Goal: Task Accomplishment & Management: Use online tool/utility

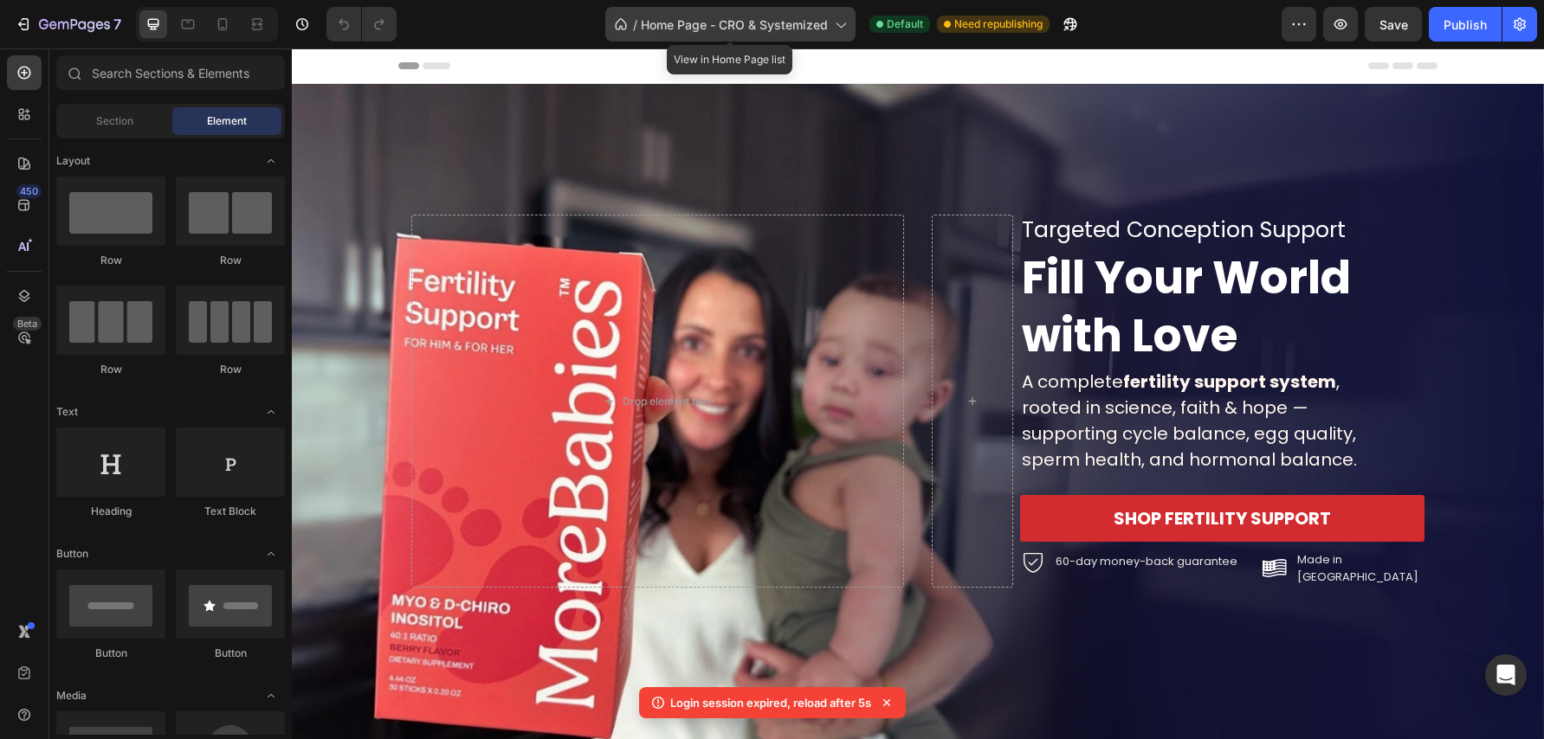
click at [801, 27] on span "Home Page - CRO & Systemized" at bounding box center [734, 25] width 187 height 18
click at [777, 27] on span "Home Page - CRO & Systemized" at bounding box center [734, 25] width 187 height 18
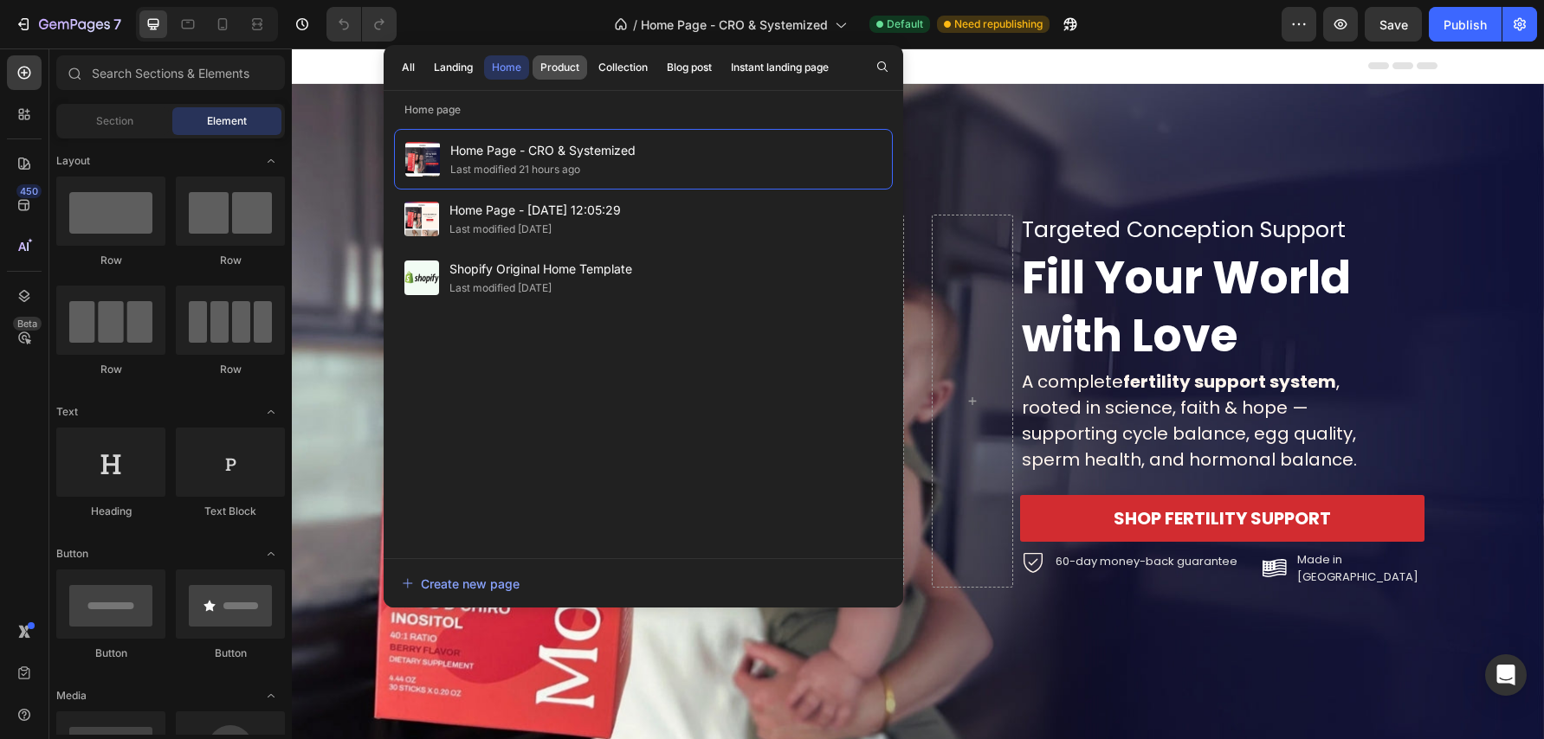
click at [563, 65] on div "Product" at bounding box center [559, 68] width 39 height 16
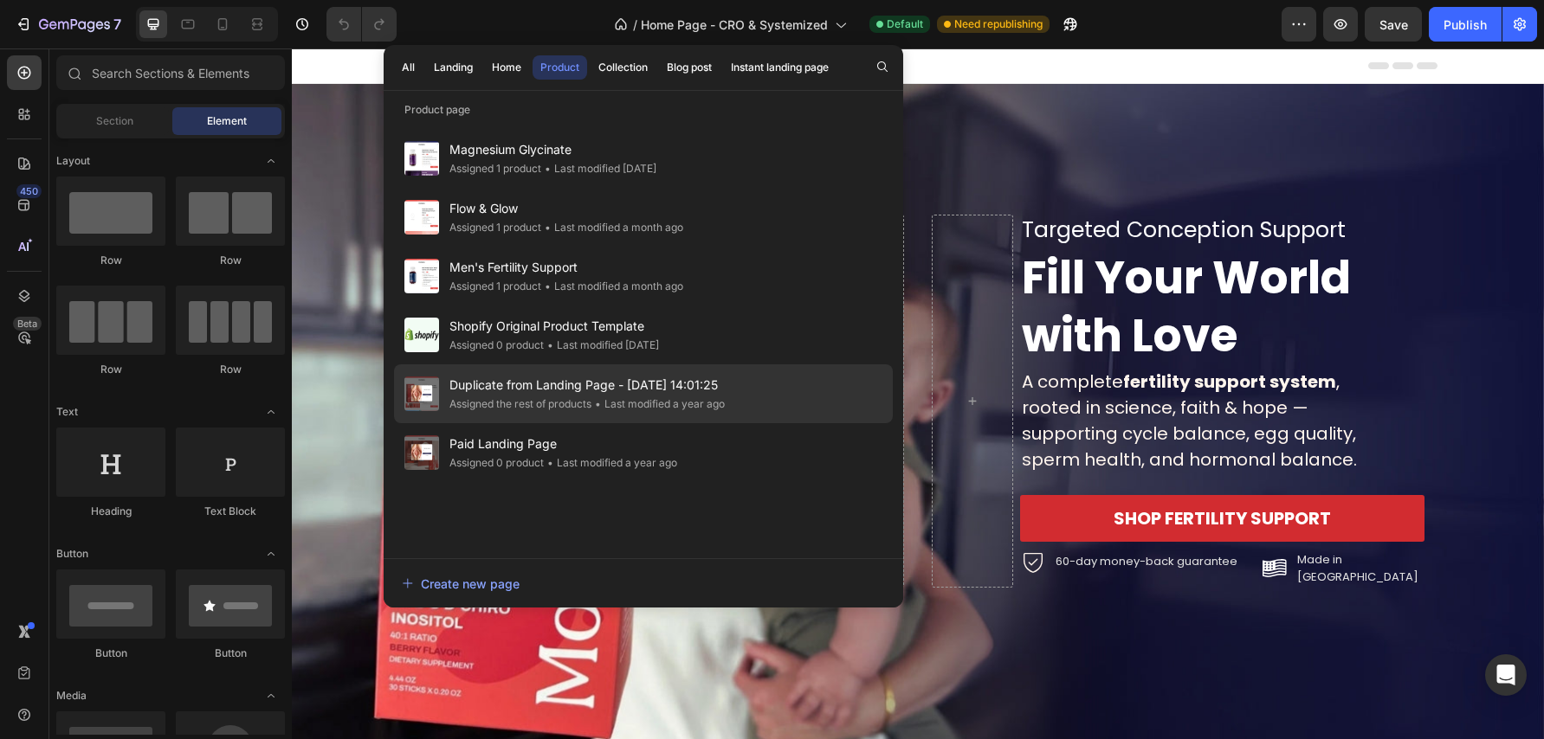
click at [744, 423] on div "Duplicate from Landing Page - Mar 12, 14:01:25 Assigned the rest of products • …" at bounding box center [643, 452] width 499 height 59
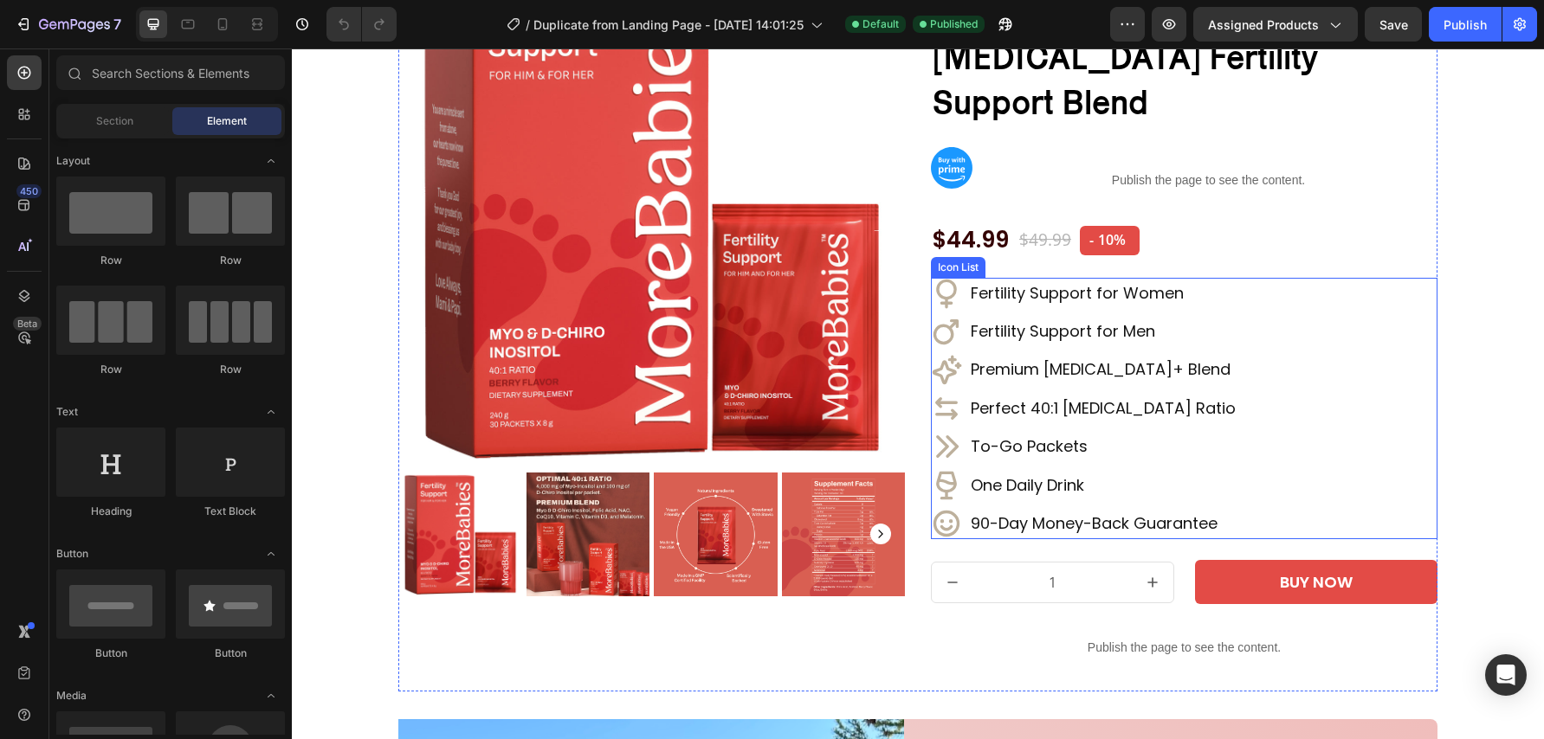
scroll to position [175, 0]
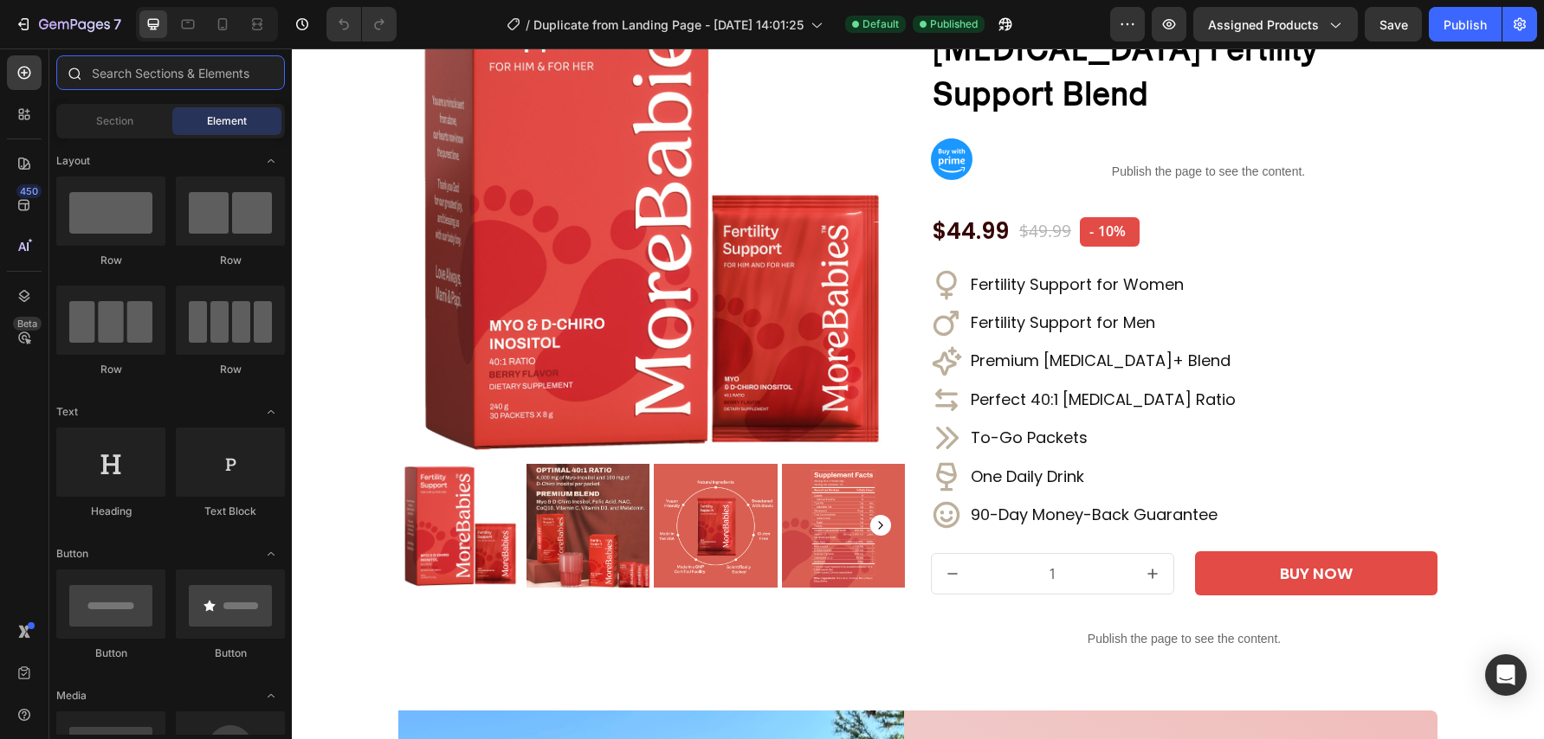
click at [136, 70] on input "text" at bounding box center [170, 72] width 229 height 35
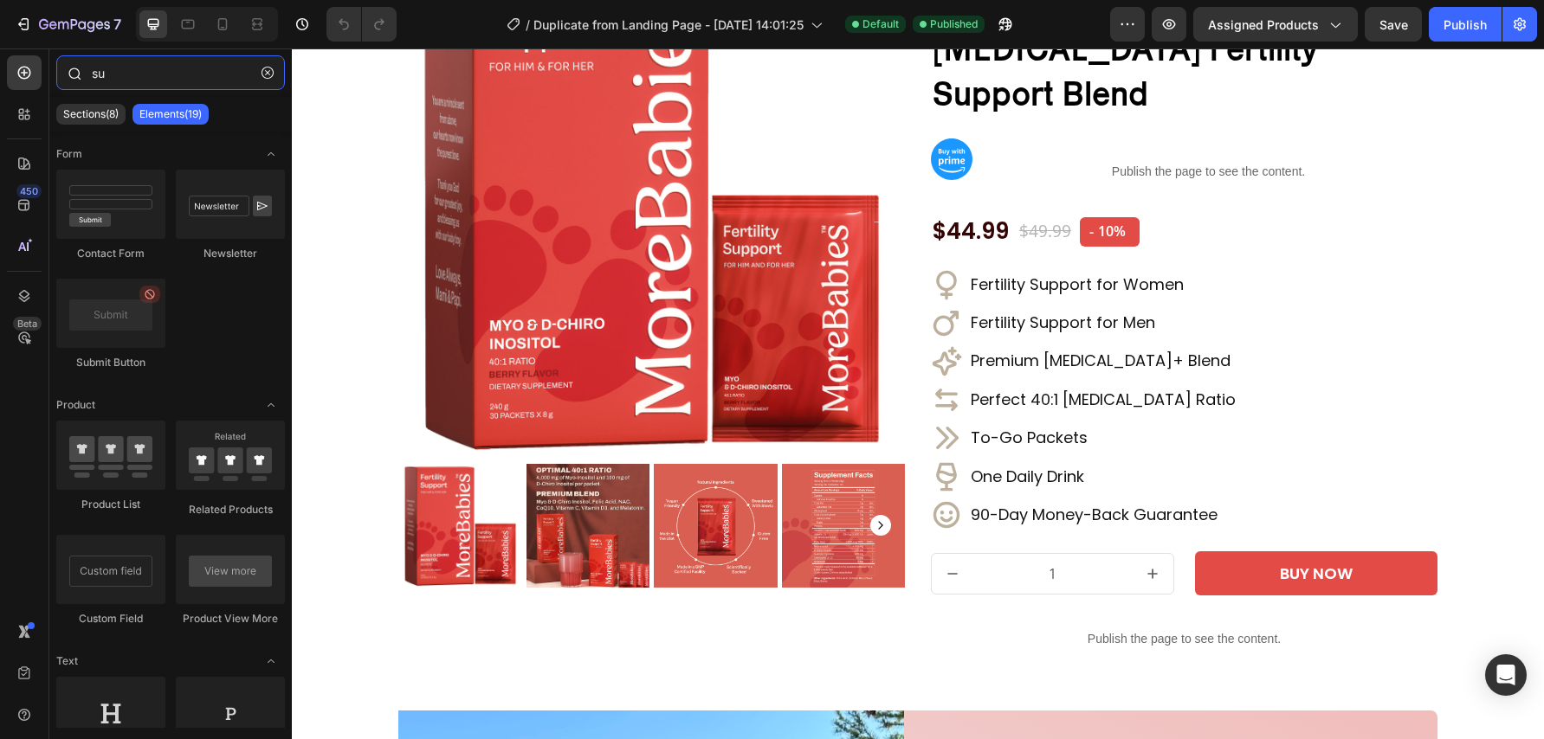
type input "s"
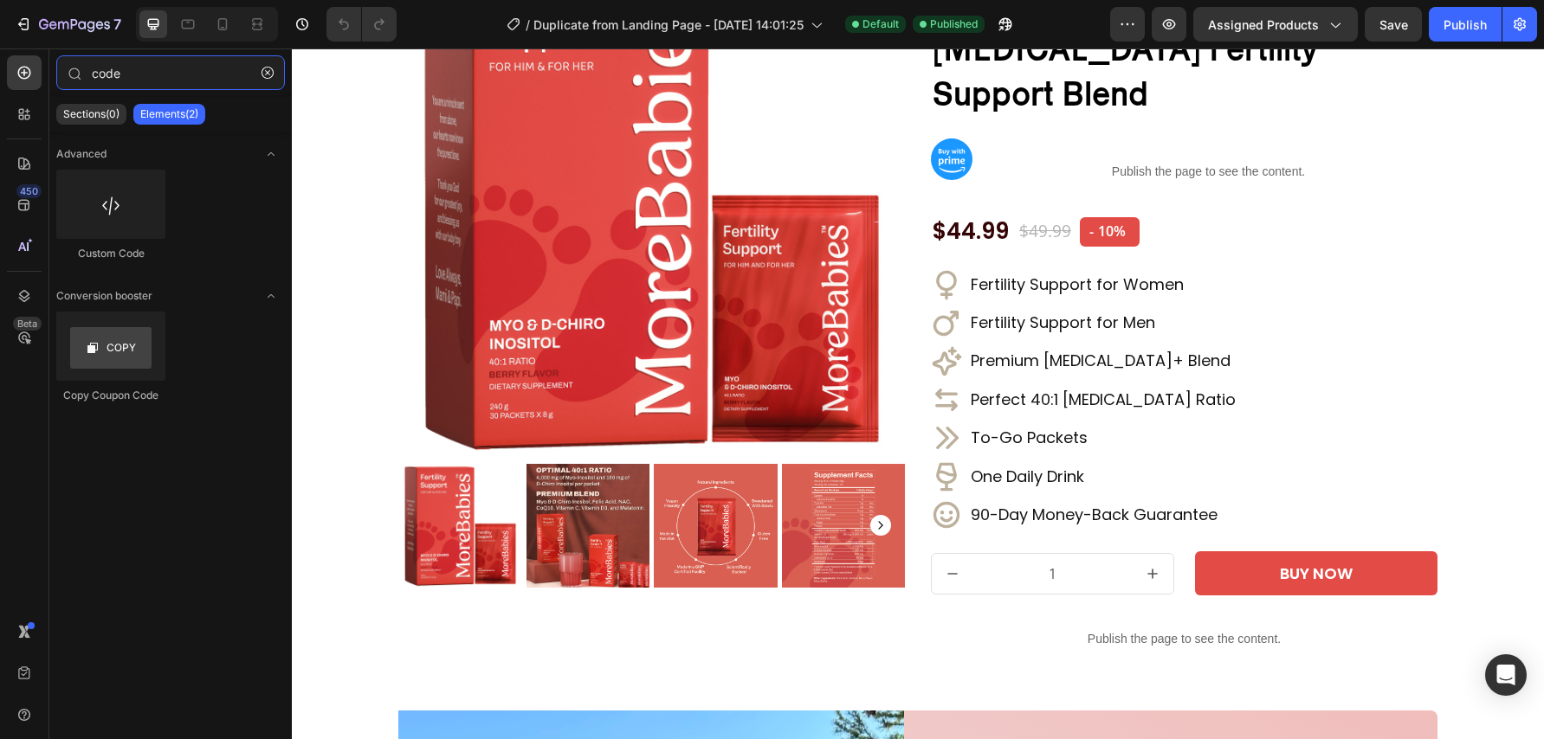
type input "code"
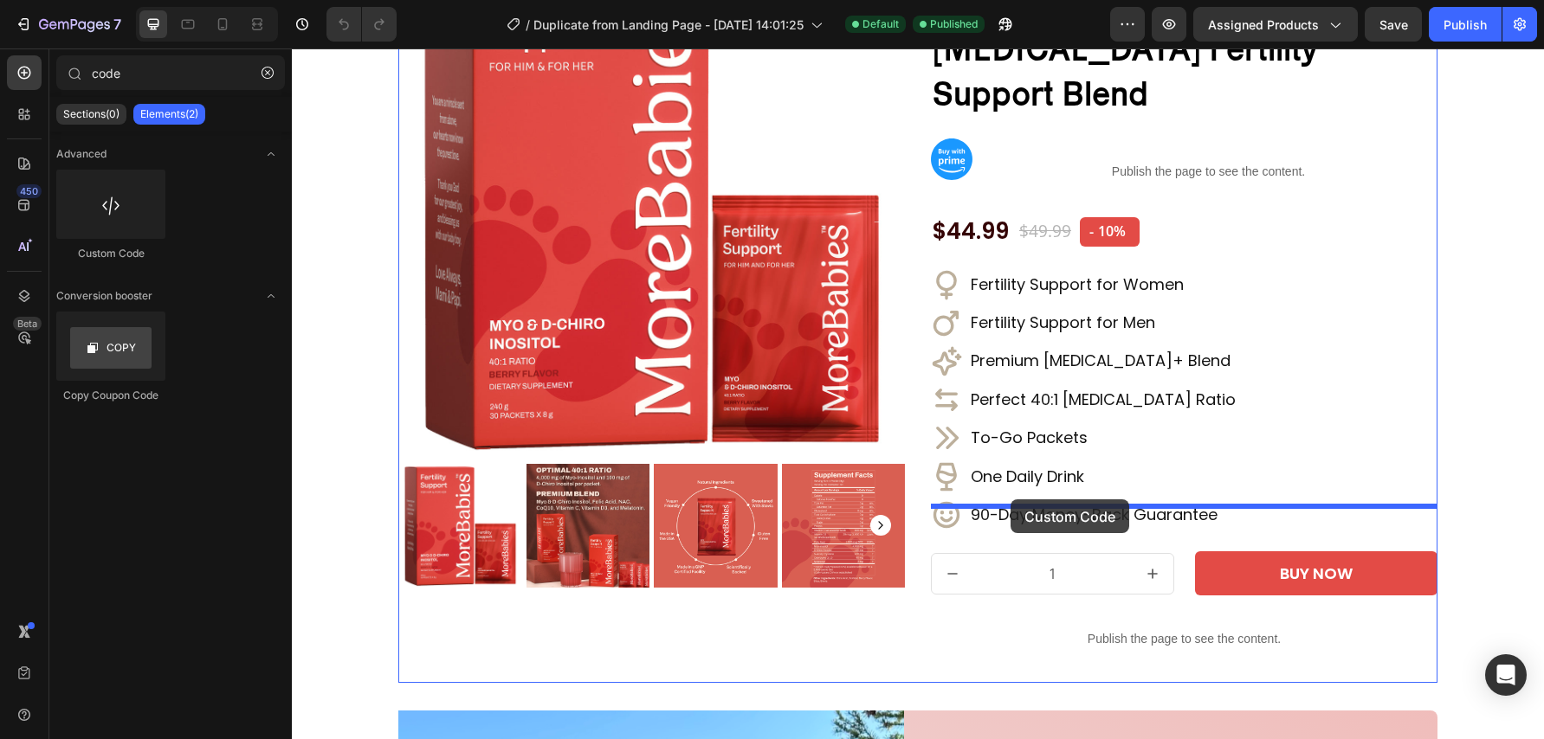
drag, startPoint x: 498, startPoint y: 314, endPoint x: 1010, endPoint y: 500, distance: 544.3
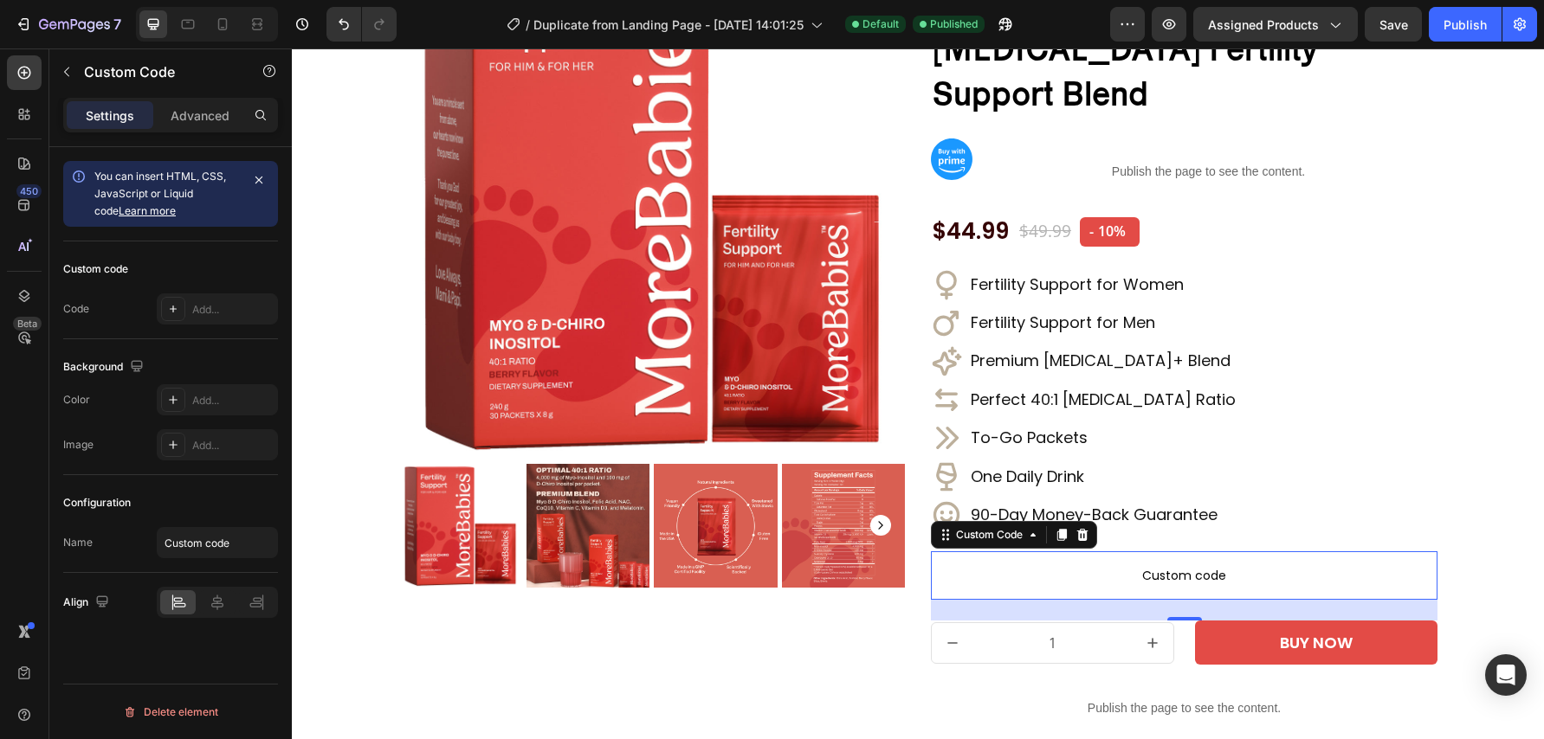
click at [1187, 565] on span "Custom code" at bounding box center [1184, 575] width 507 height 21
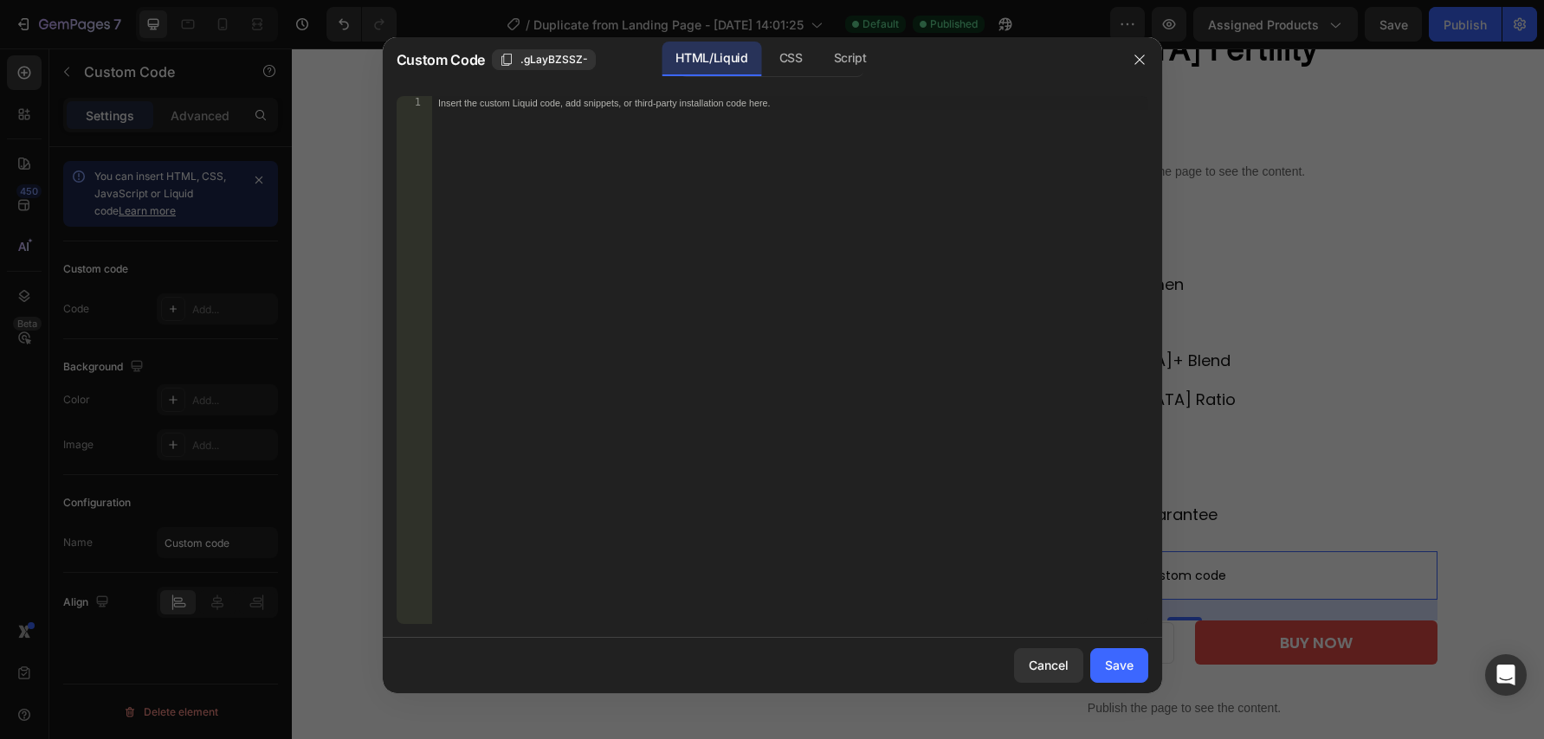
click at [701, 257] on div "Insert the custom Liquid code, add snippets, or third-party installation code h…" at bounding box center [789, 374] width 717 height 556
click at [843, 59] on div "Script" at bounding box center [850, 59] width 61 height 35
click at [737, 141] on div "Insert the Javascript code to add interaction and animation to your content her…" at bounding box center [789, 374] width 717 height 556
paste textarea "<div class="subscriptions_app_embed_block"></div>"
type textarea "<div class="subscriptions_app_embed_block"></div>"
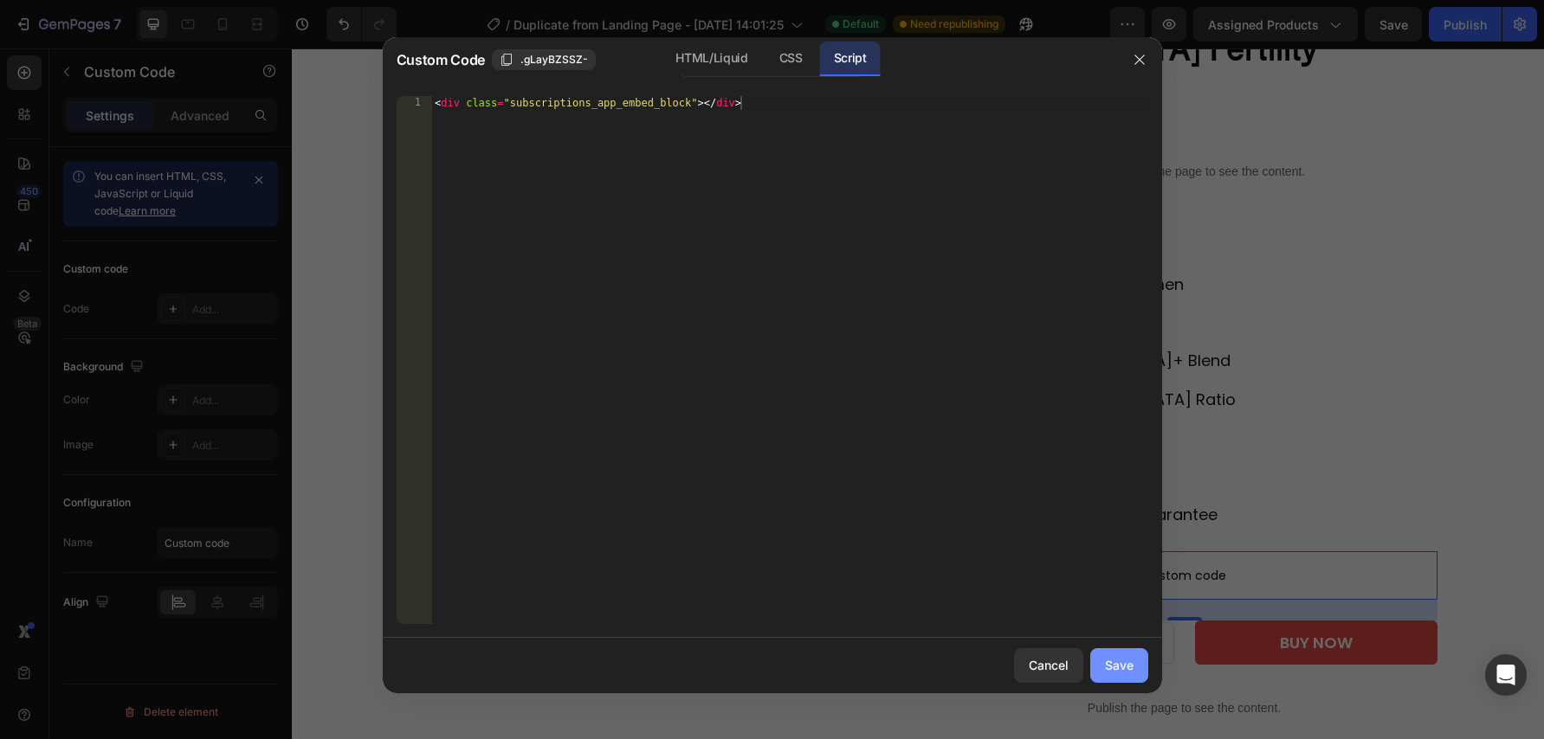
click at [1132, 674] on div "Save" at bounding box center [1119, 665] width 29 height 18
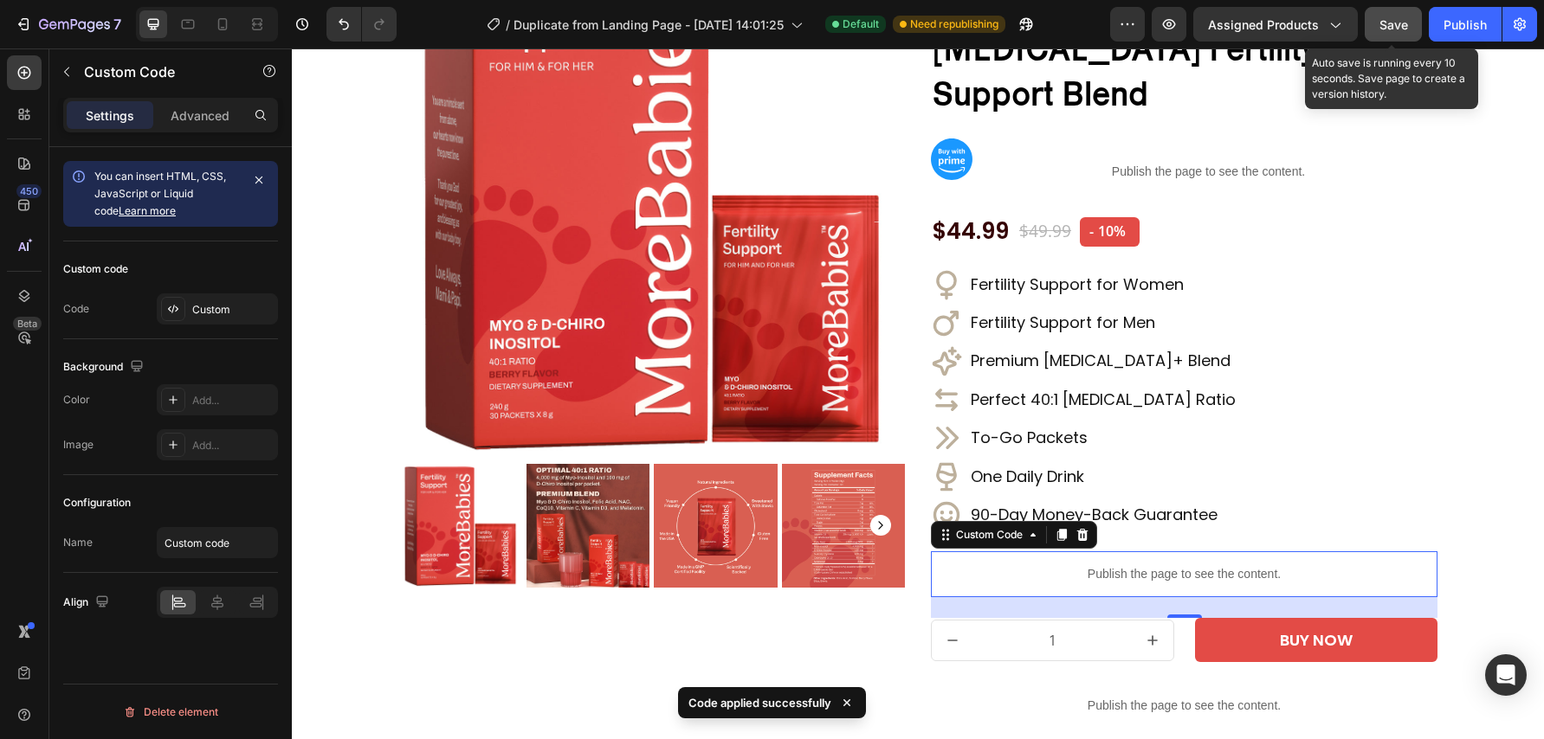
click at [1398, 23] on span "Save" at bounding box center [1393, 24] width 29 height 15
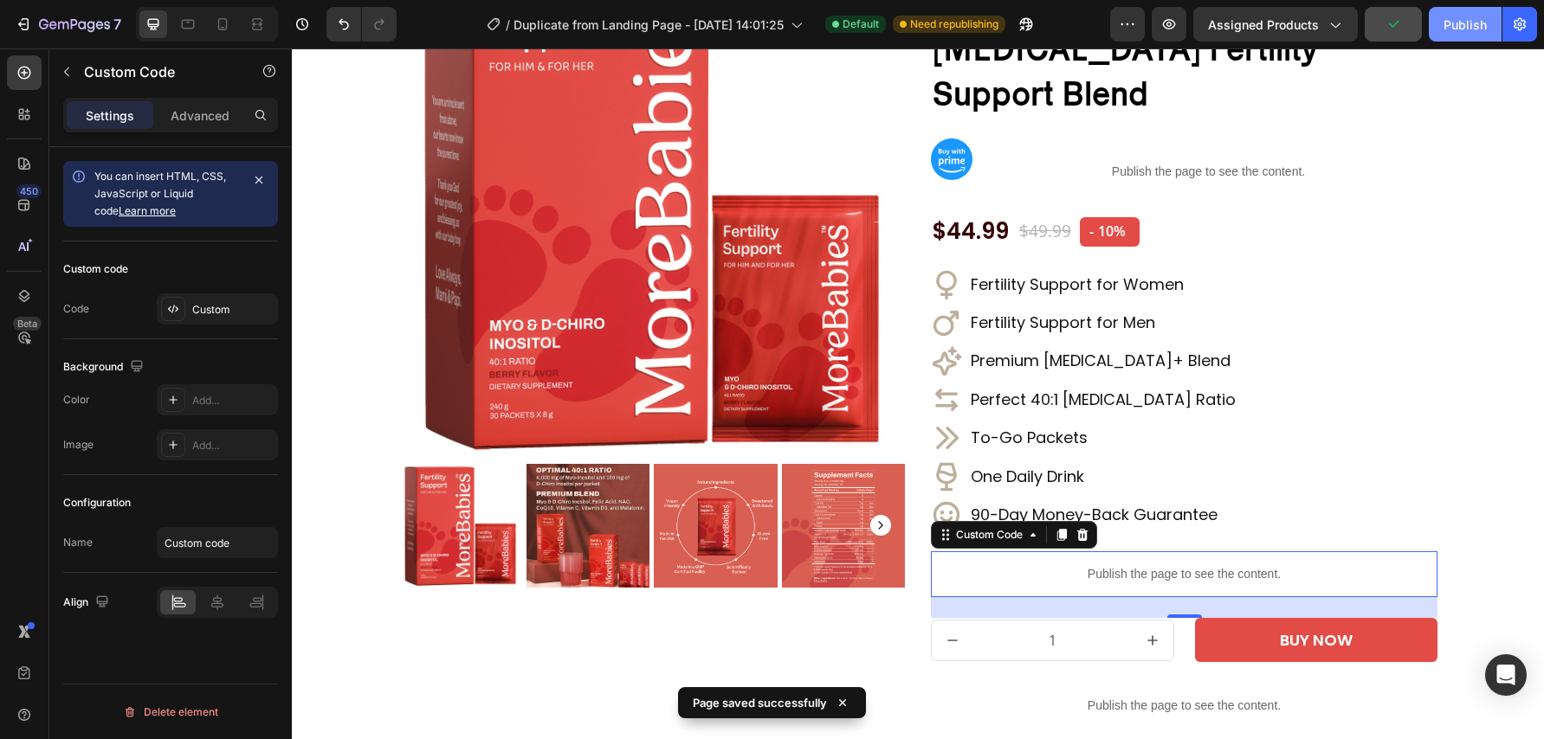
click at [1474, 24] on div "Publish" at bounding box center [1464, 25] width 43 height 18
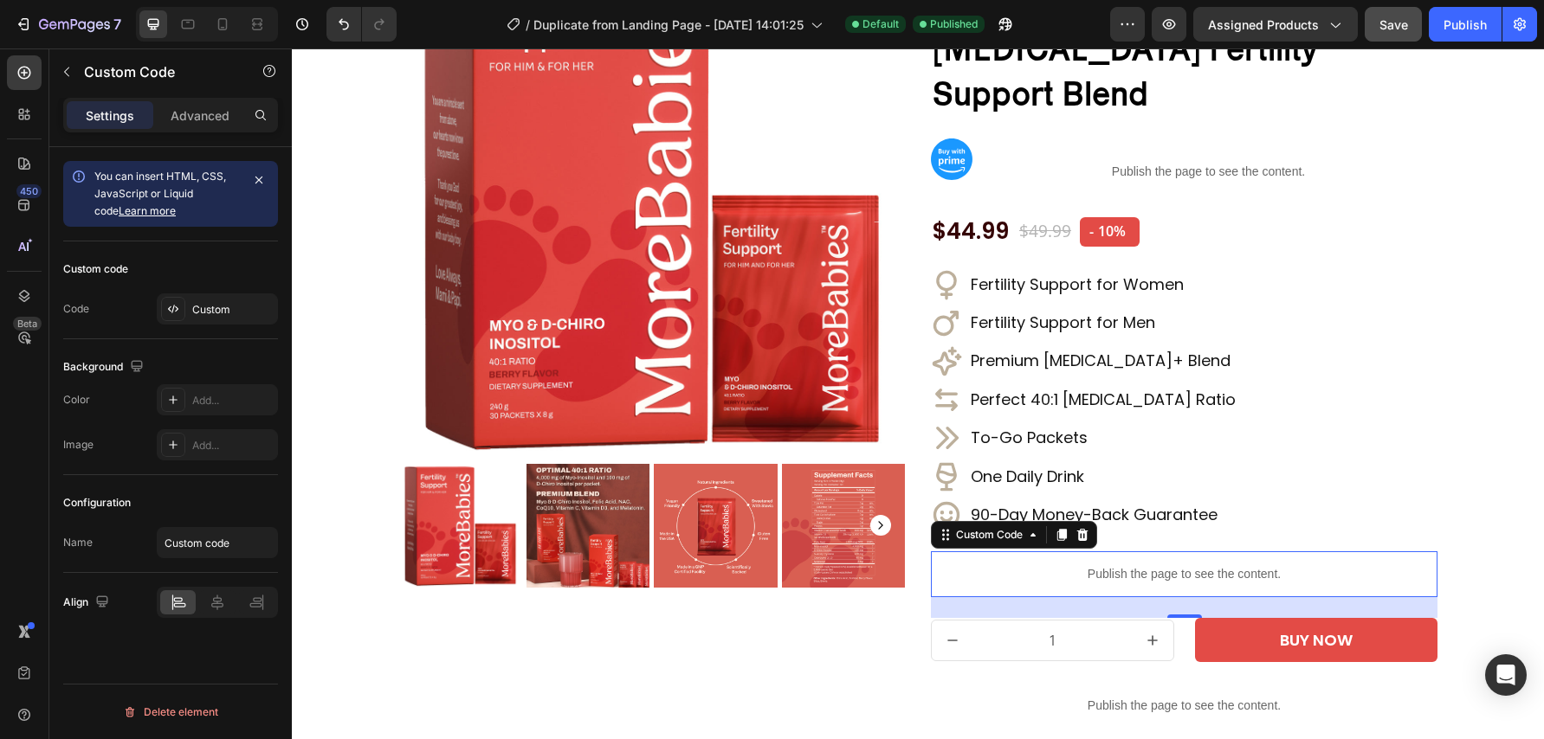
click at [1072, 565] on p "Publish the page to see the content." at bounding box center [1184, 574] width 507 height 18
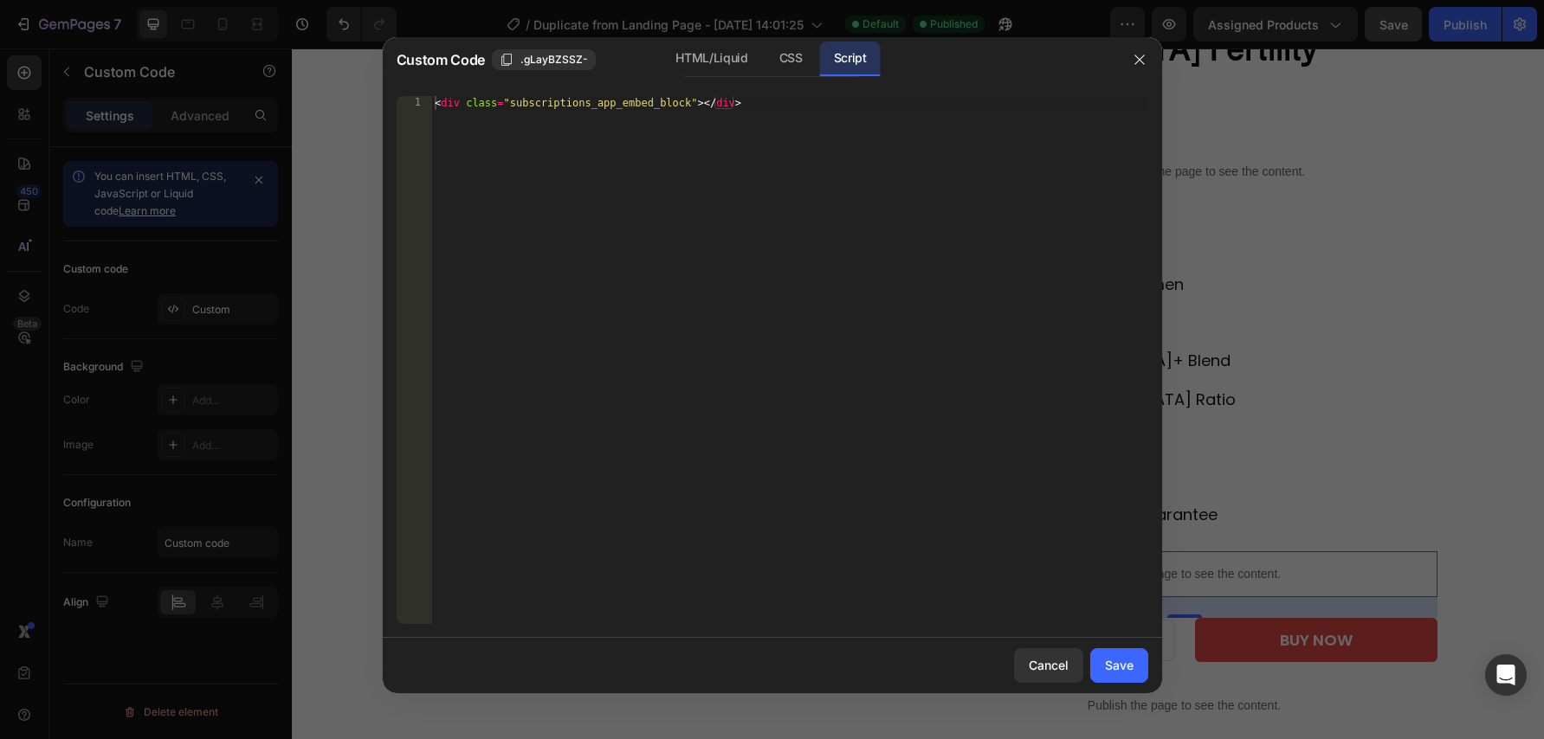
type textarea "<div class="subscriptions_app_embed_block"></div>"
click at [1094, 465] on div "< div class = "subscriptions_app_embed_block" > </ div >" at bounding box center [789, 374] width 717 height 556
click at [765, 59] on div "HTML/Liquid" at bounding box center [790, 59] width 51 height 35
click at [741, 129] on div "Insert the custom Liquid code, add snippets, or third-party installation code h…" at bounding box center [789, 374] width 717 height 556
paste textarea "<div class="subscriptions_app_embed_block"></div>"
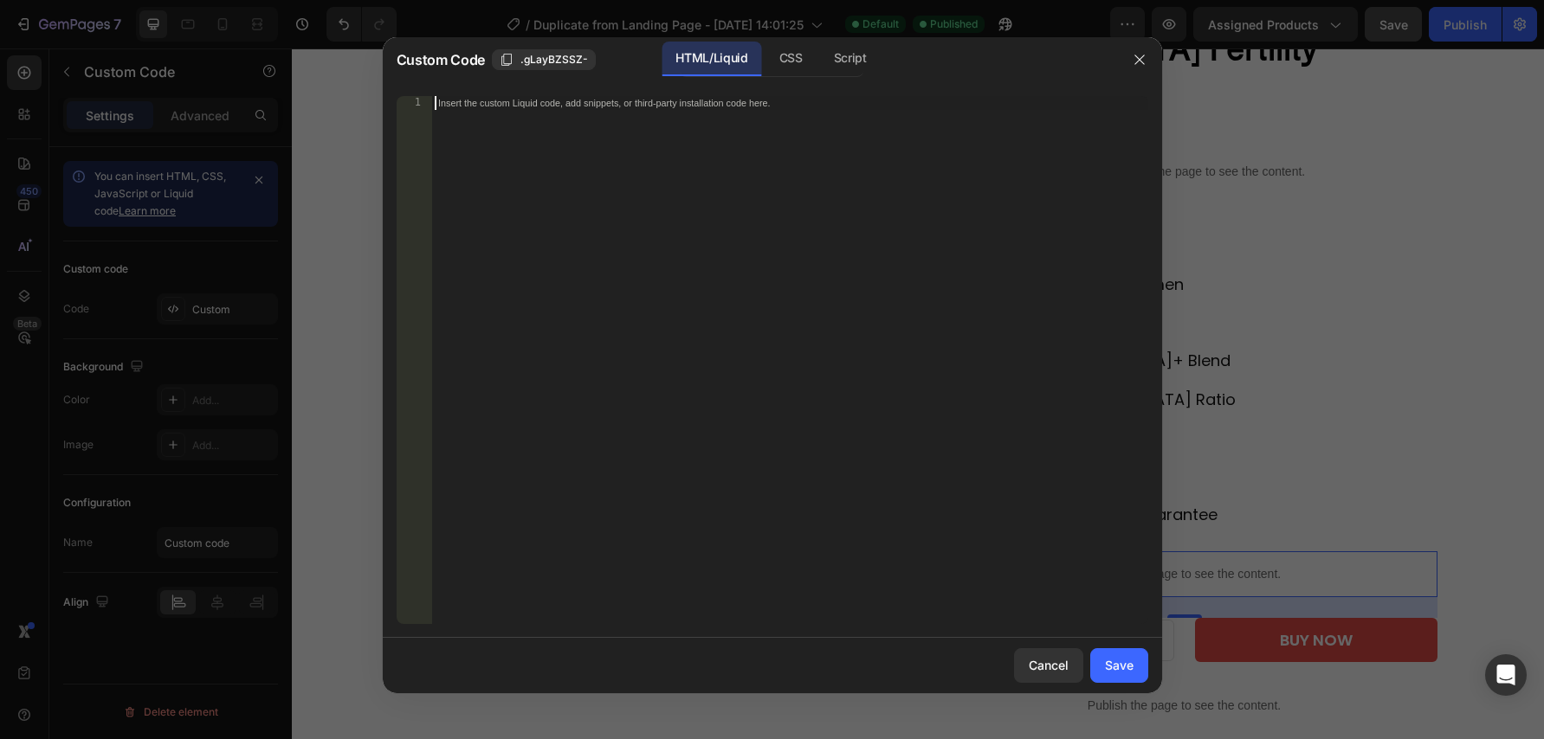
type textarea "<div class="subscriptions_app_embed_block"></div>"
click at [1114, 665] on div "Save" at bounding box center [1119, 665] width 29 height 18
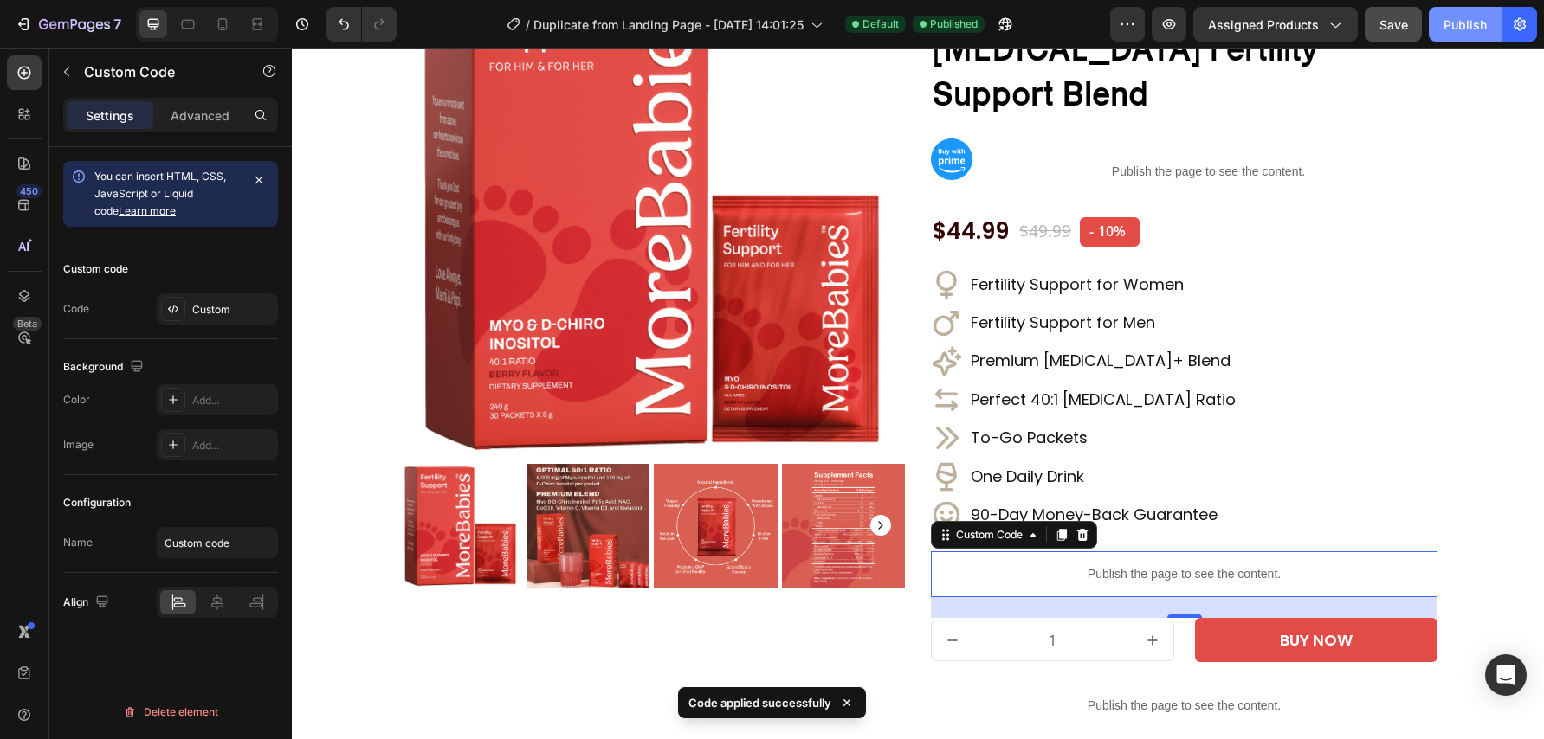
click at [1463, 25] on div "Publish" at bounding box center [1464, 25] width 43 height 18
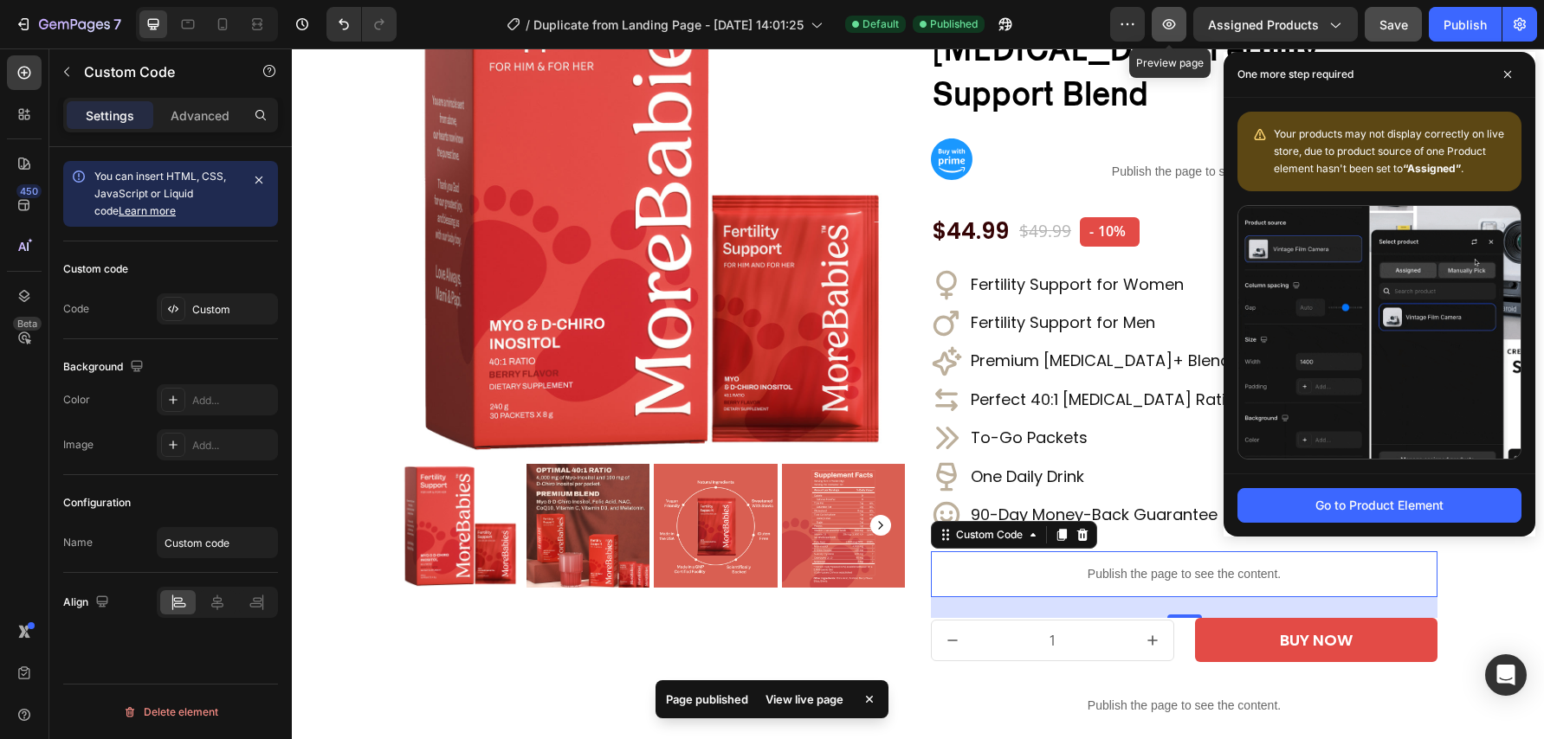
click at [1169, 23] on icon "button" at bounding box center [1169, 24] width 13 height 10
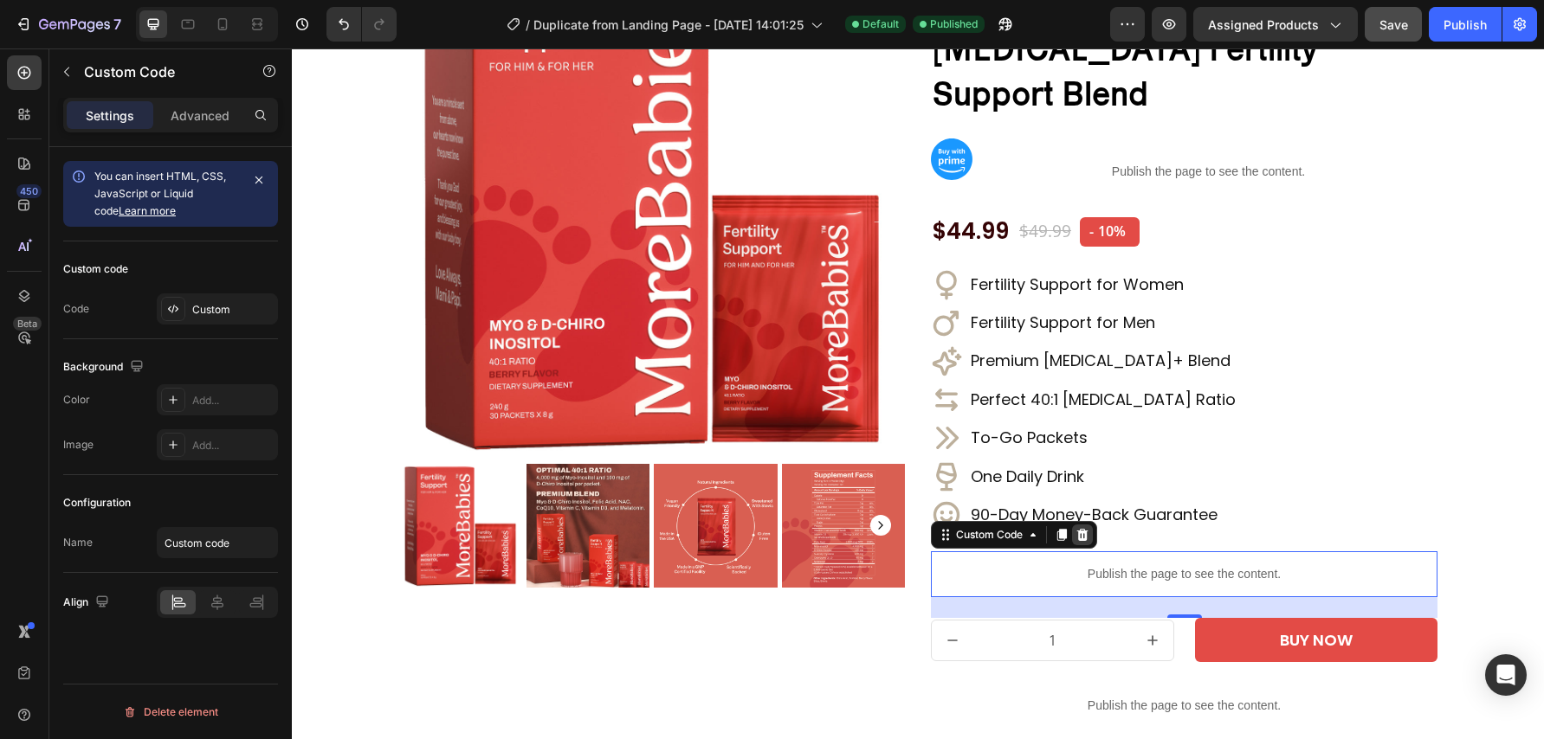
click at [1084, 529] on icon at bounding box center [1082, 535] width 11 height 12
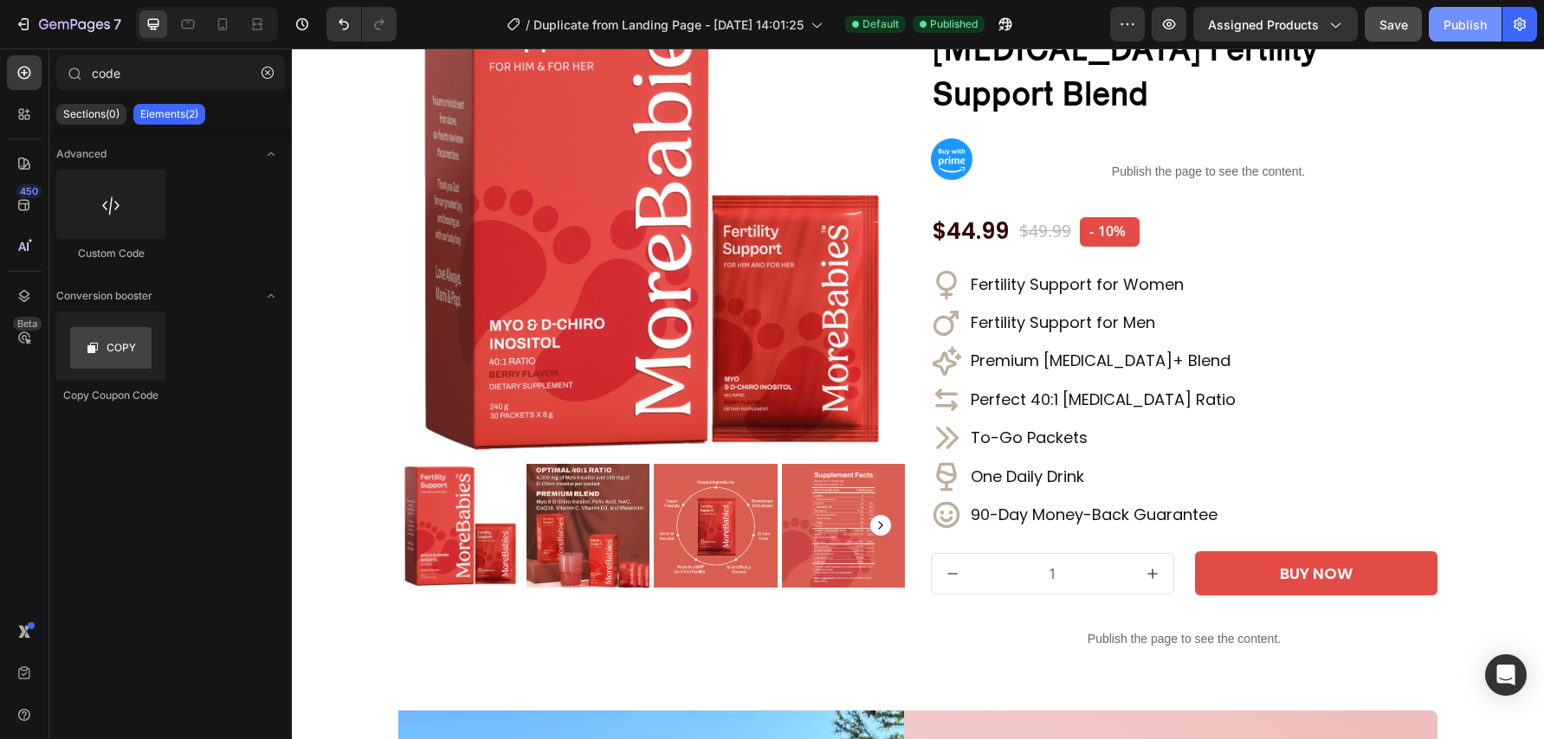
click at [1463, 34] on button "Publish" at bounding box center [1465, 24] width 73 height 35
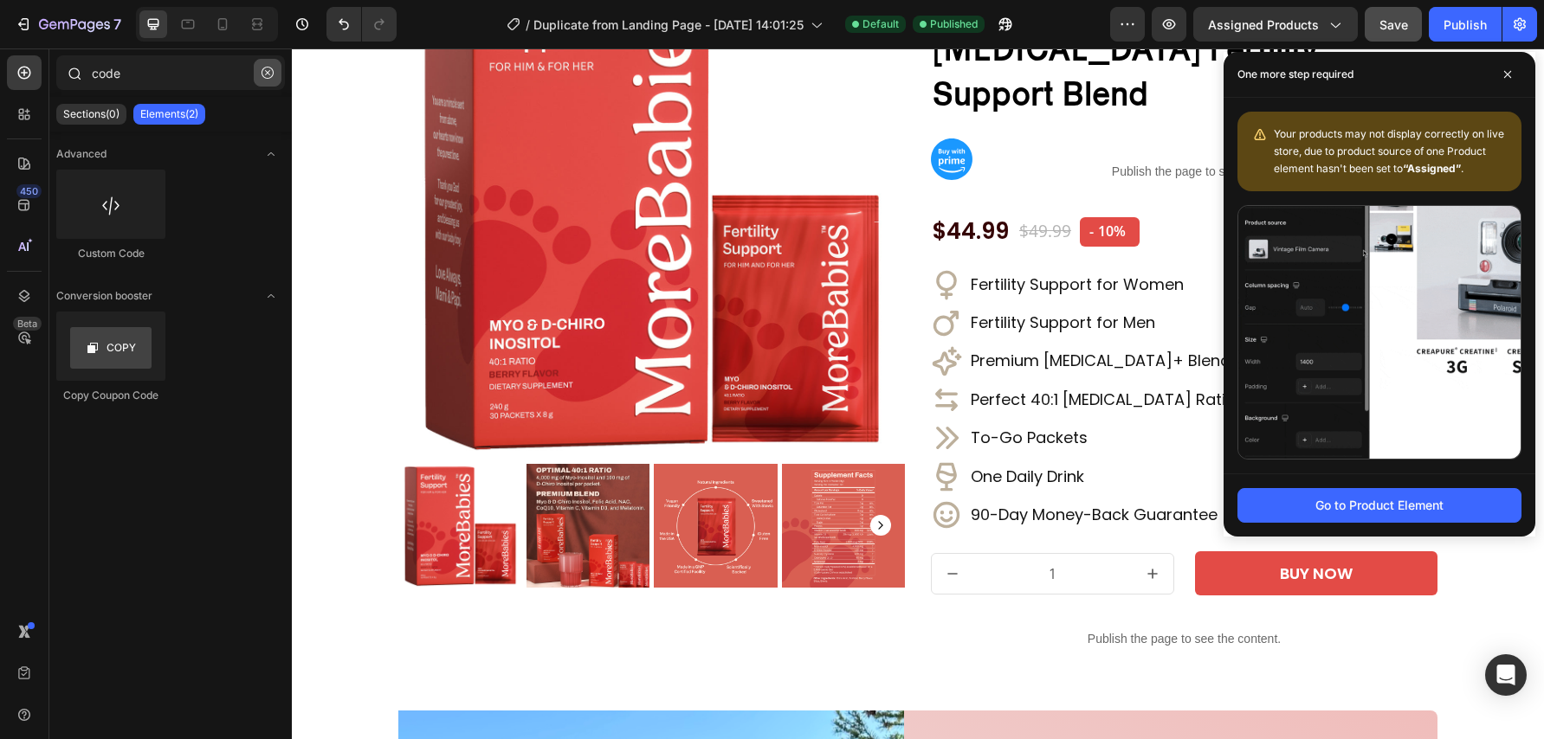
click at [263, 70] on icon "button" at bounding box center [268, 73] width 12 height 12
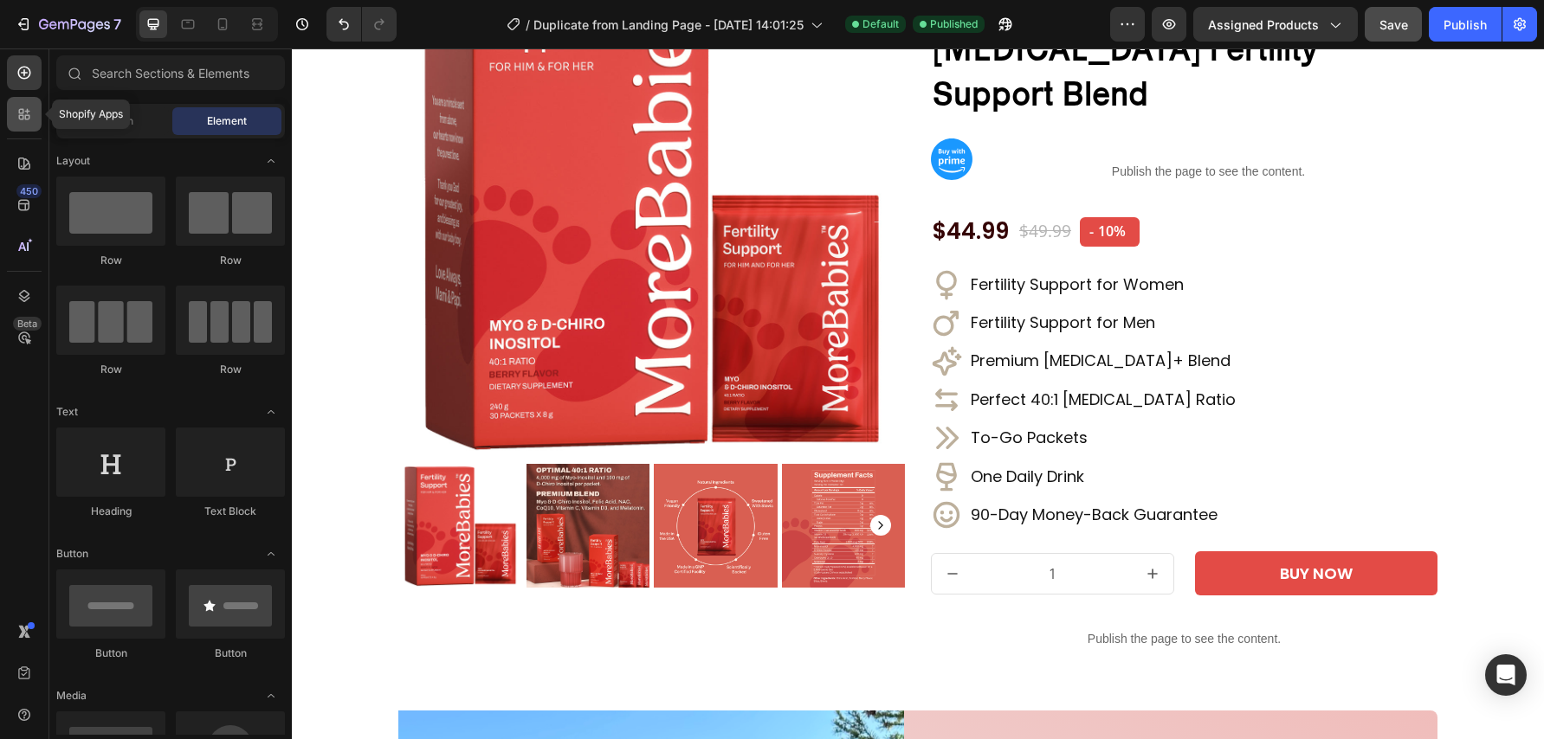
click at [22, 113] on icon at bounding box center [21, 111] width 5 height 5
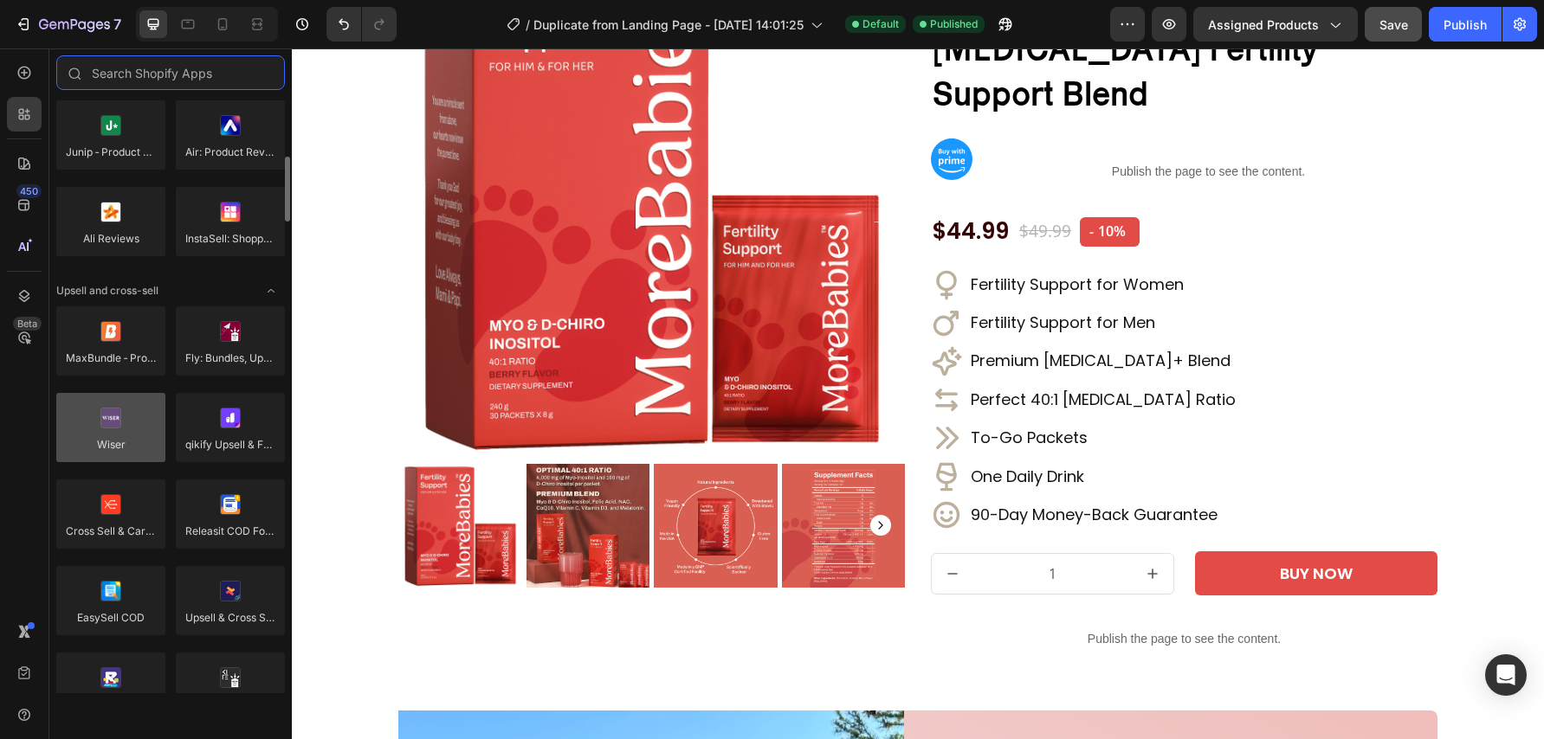
scroll to position [555, 0]
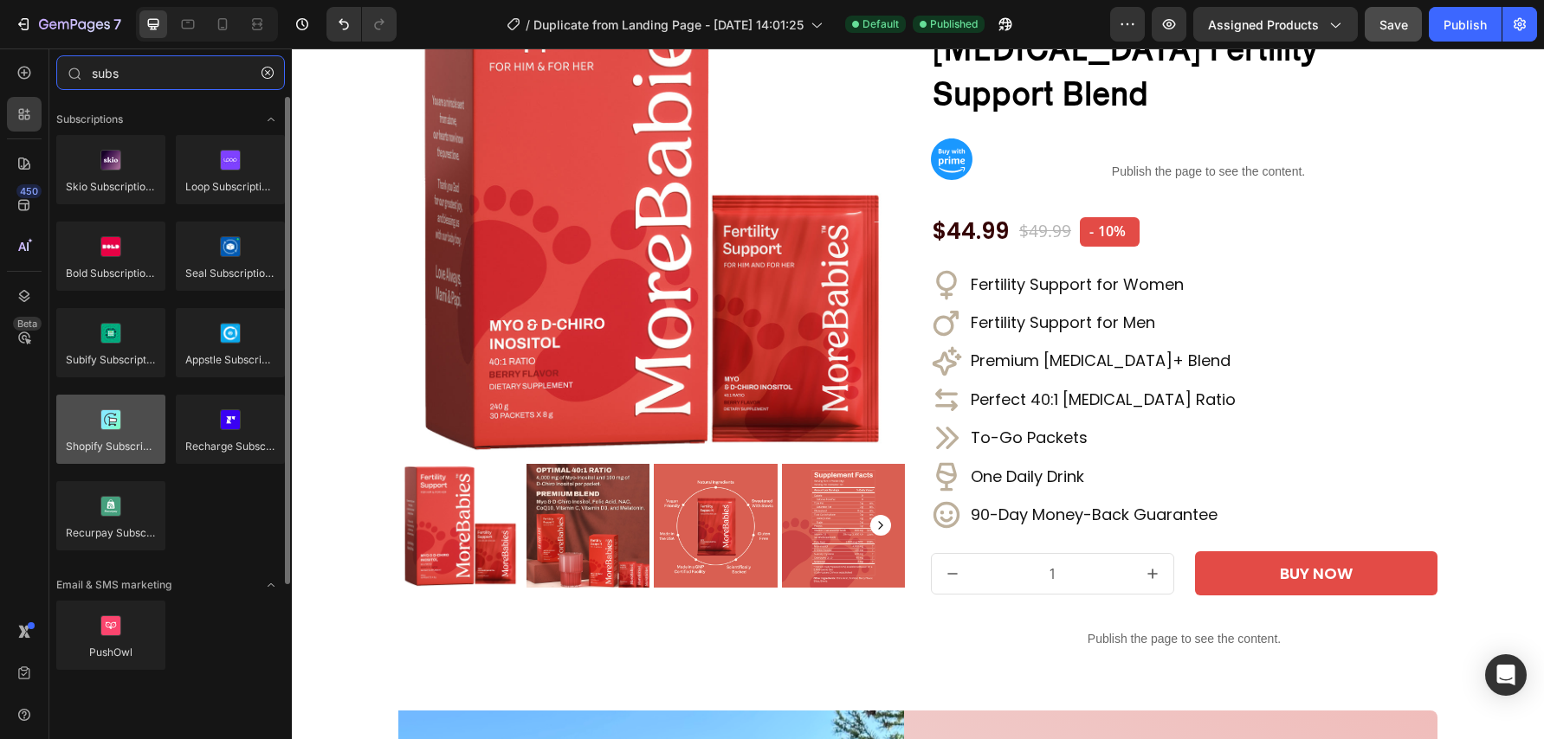
type input "subs"
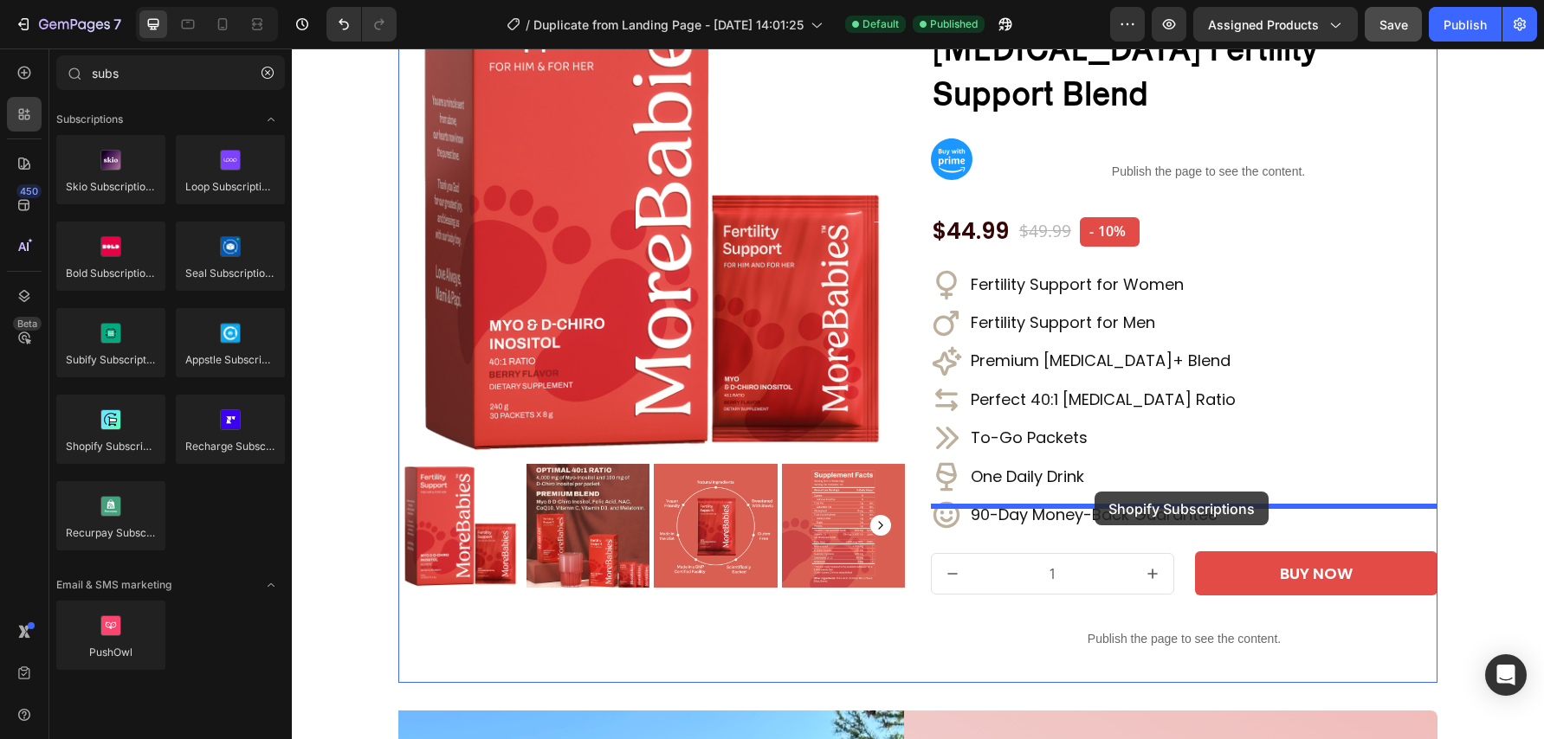
drag, startPoint x: 407, startPoint y: 489, endPoint x: 1094, endPoint y: 492, distance: 687.5
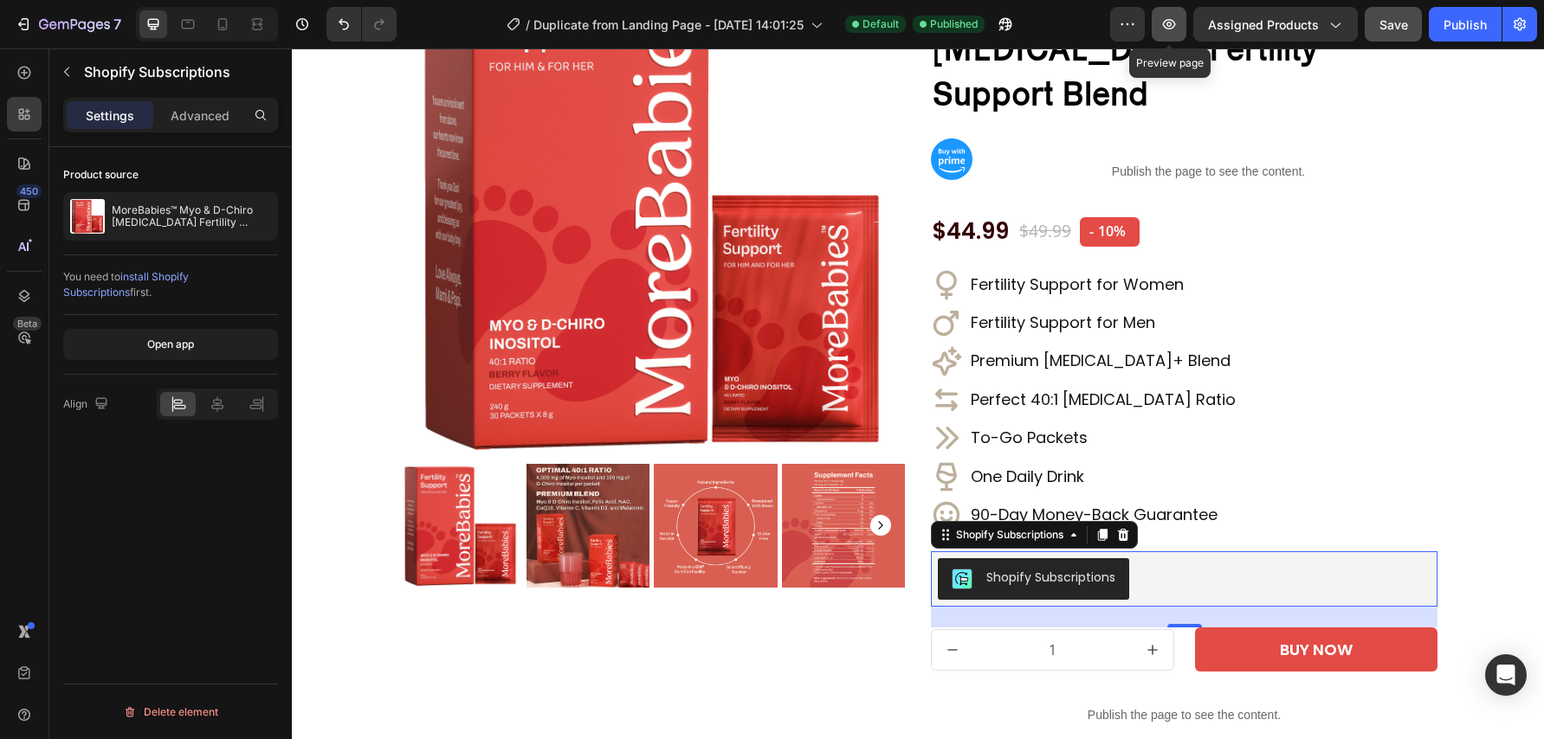
click at [1178, 21] on icon "button" at bounding box center [1168, 24] width 17 height 17
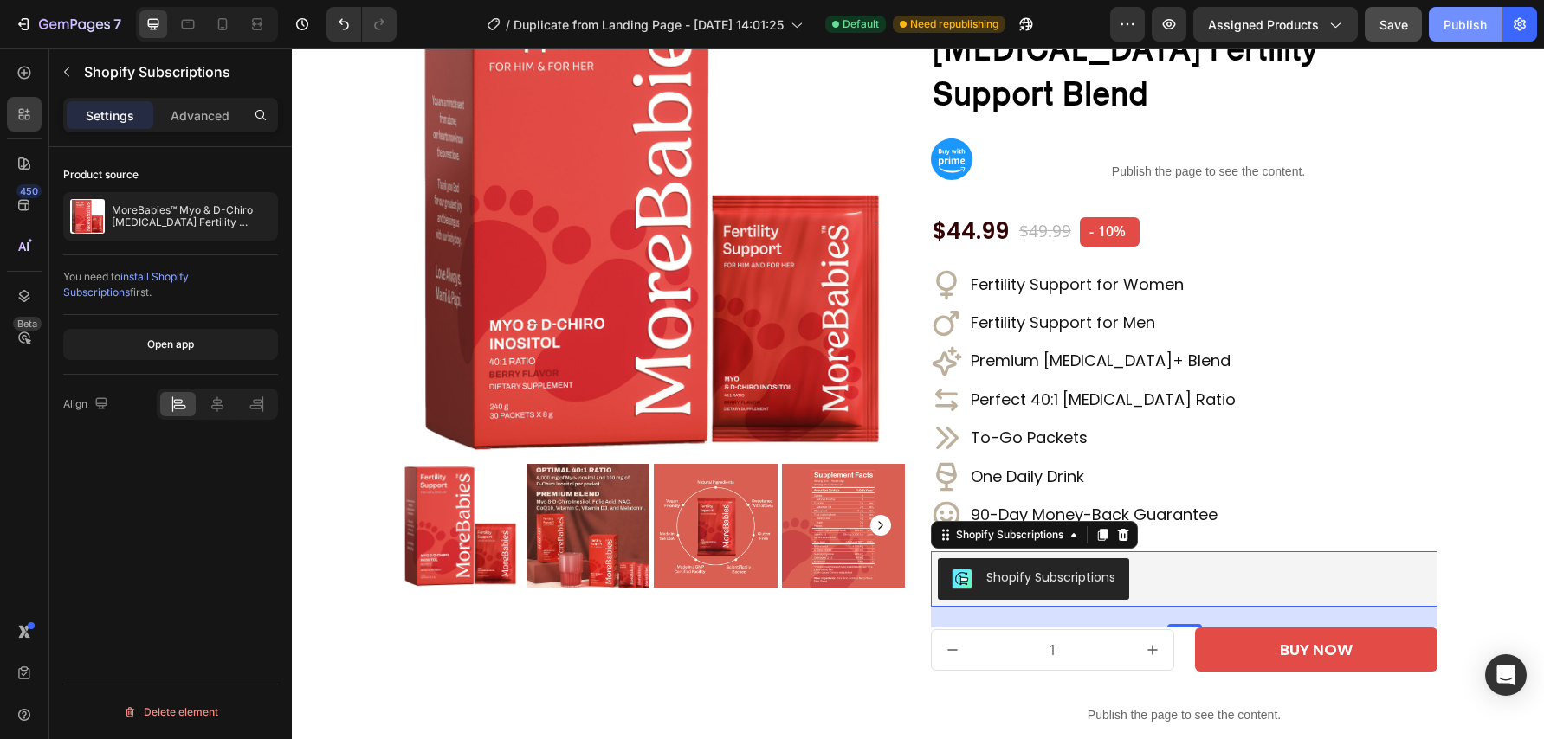
click at [1469, 16] on div "Publish" at bounding box center [1464, 25] width 43 height 18
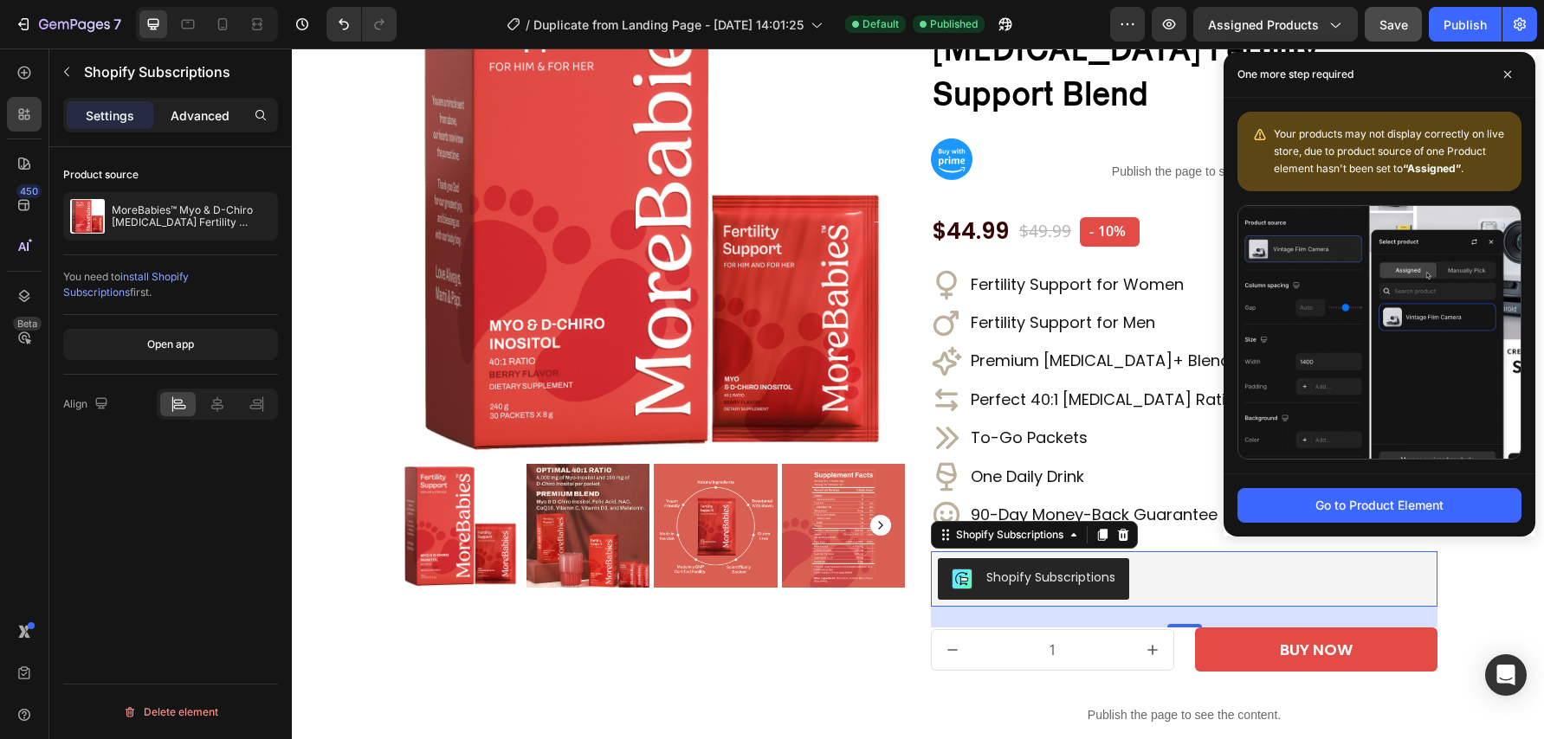
click at [203, 116] on p "Advanced" at bounding box center [200, 116] width 59 height 18
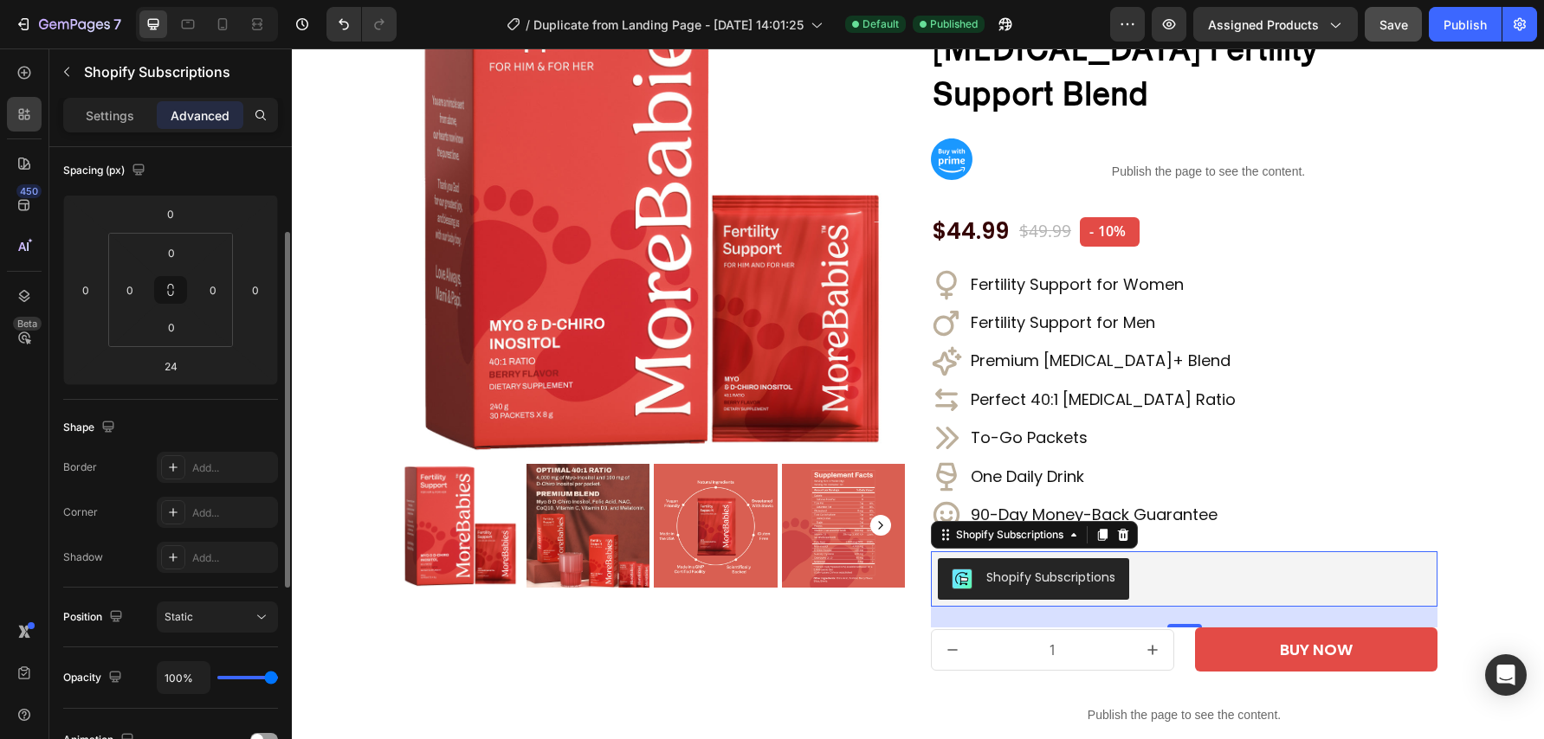
scroll to position [196, 0]
click at [227, 520] on div "Add..." at bounding box center [217, 509] width 121 height 31
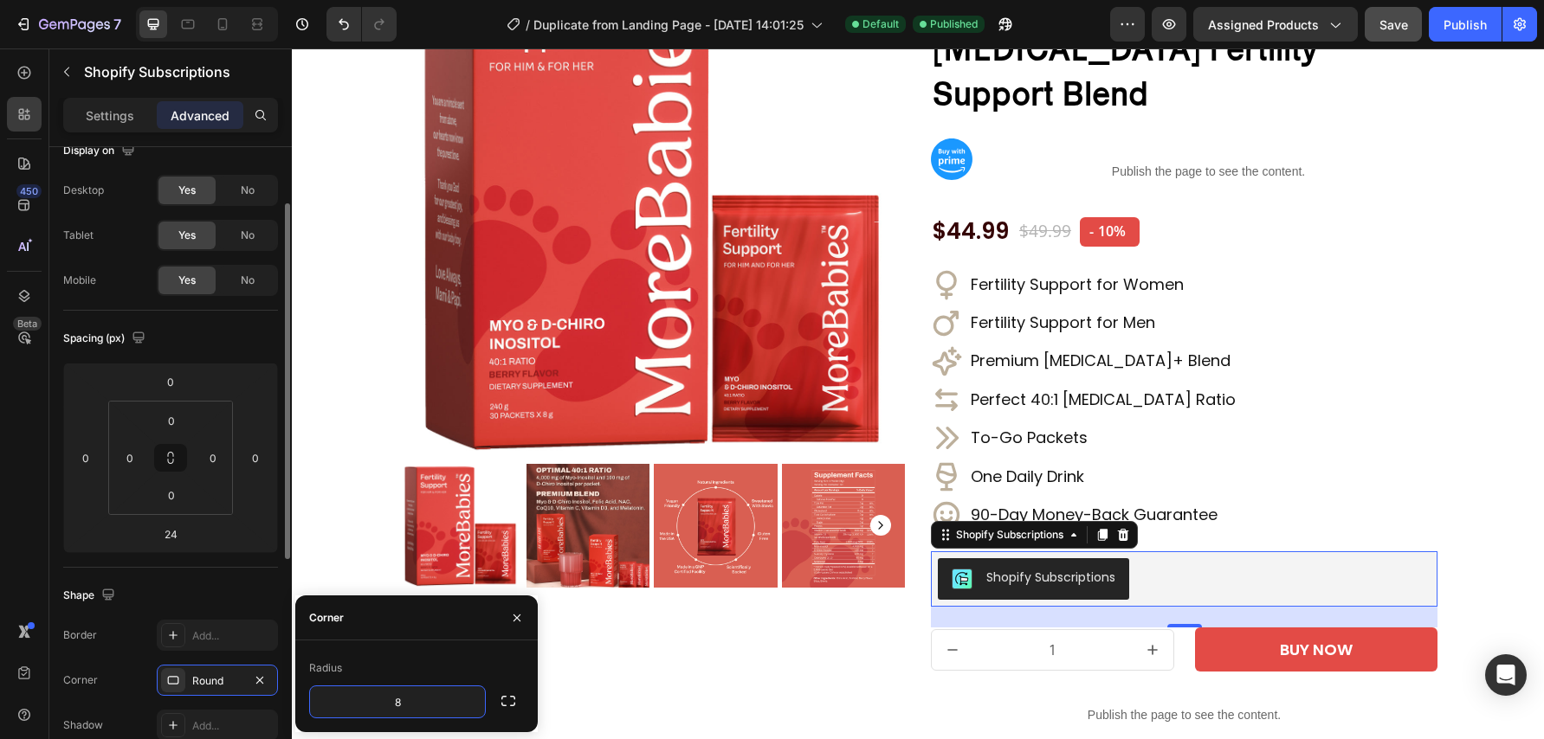
scroll to position [0, 0]
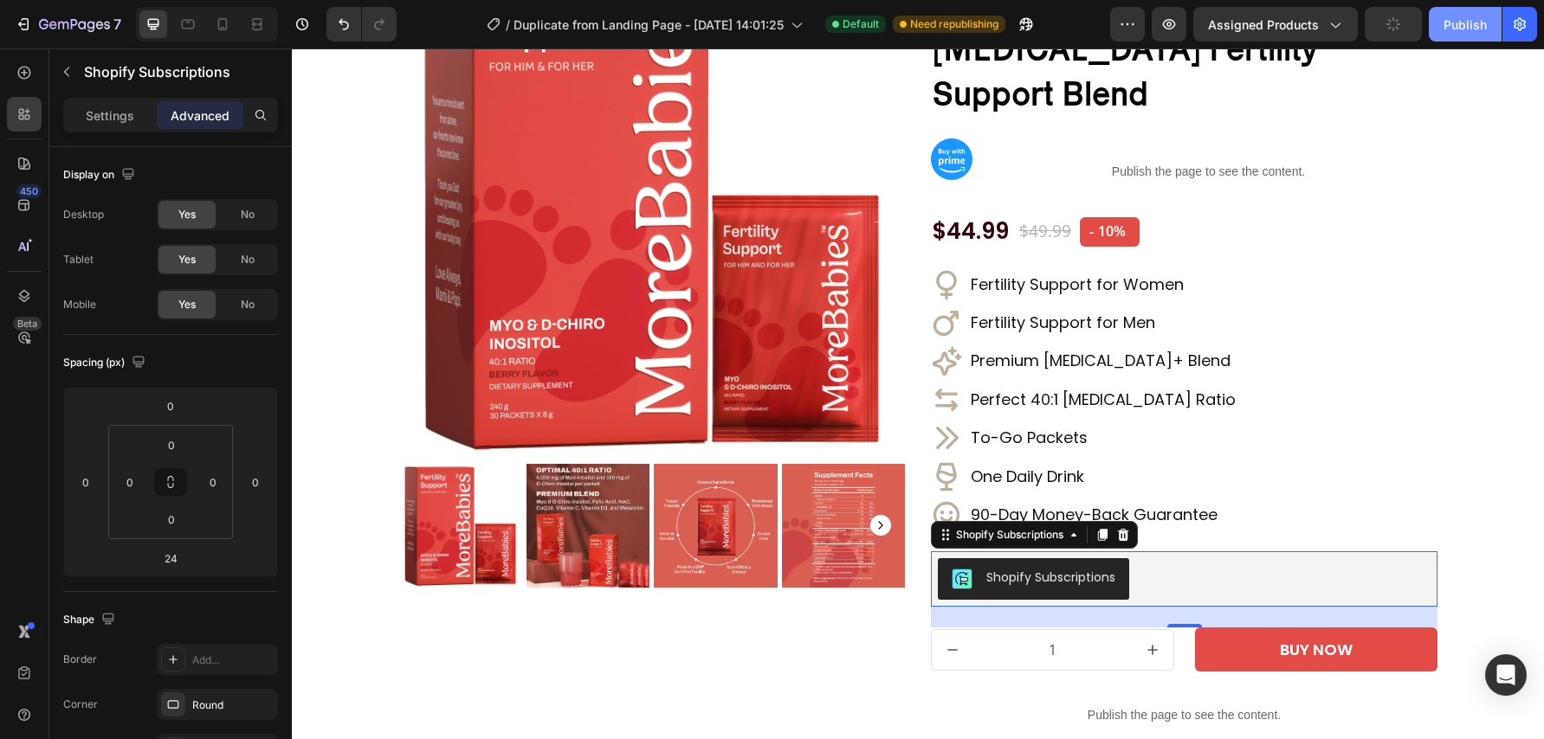
click at [1456, 27] on div "Publish" at bounding box center [1464, 25] width 43 height 18
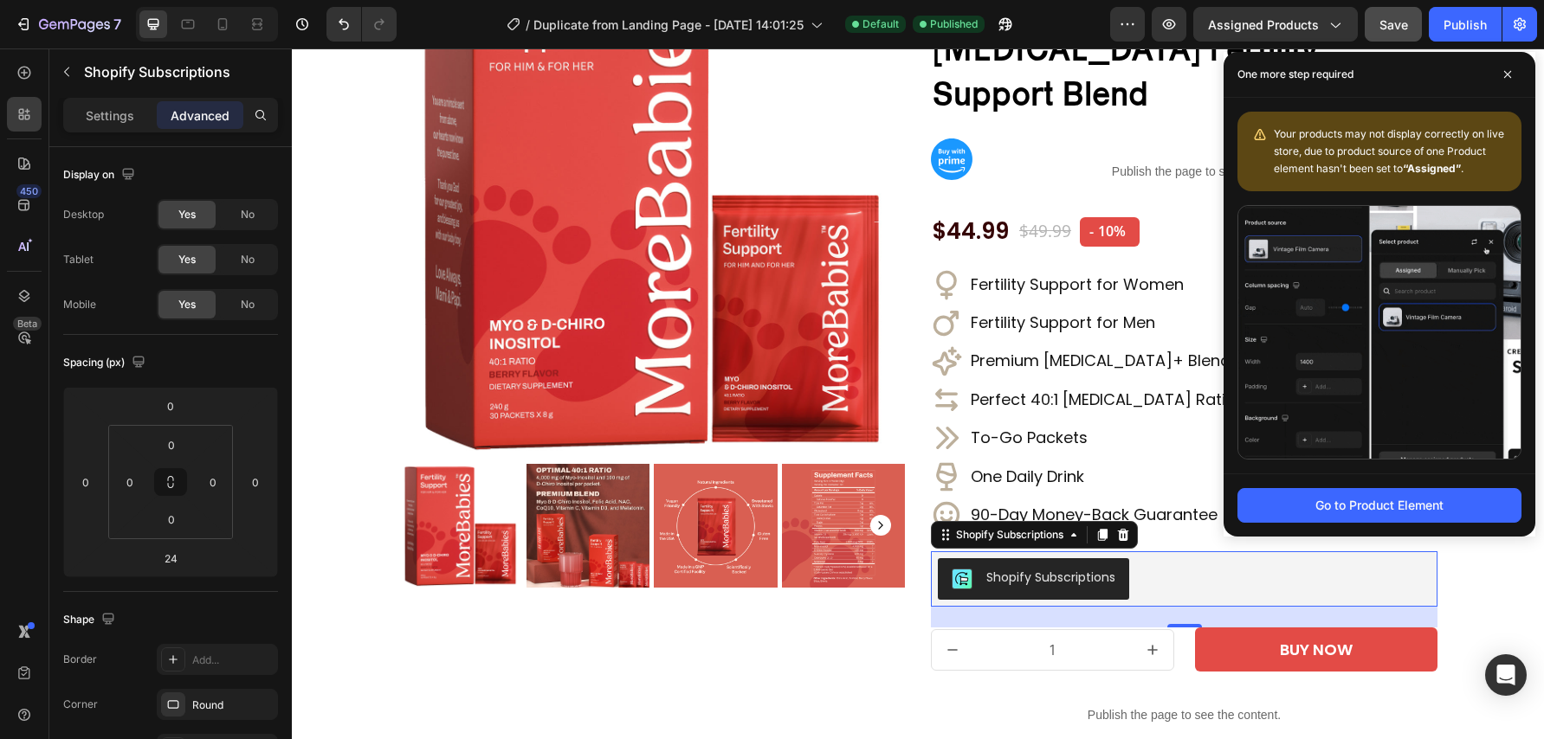
click at [997, 569] on div "Shopify Subscriptions" at bounding box center [1050, 578] width 129 height 18
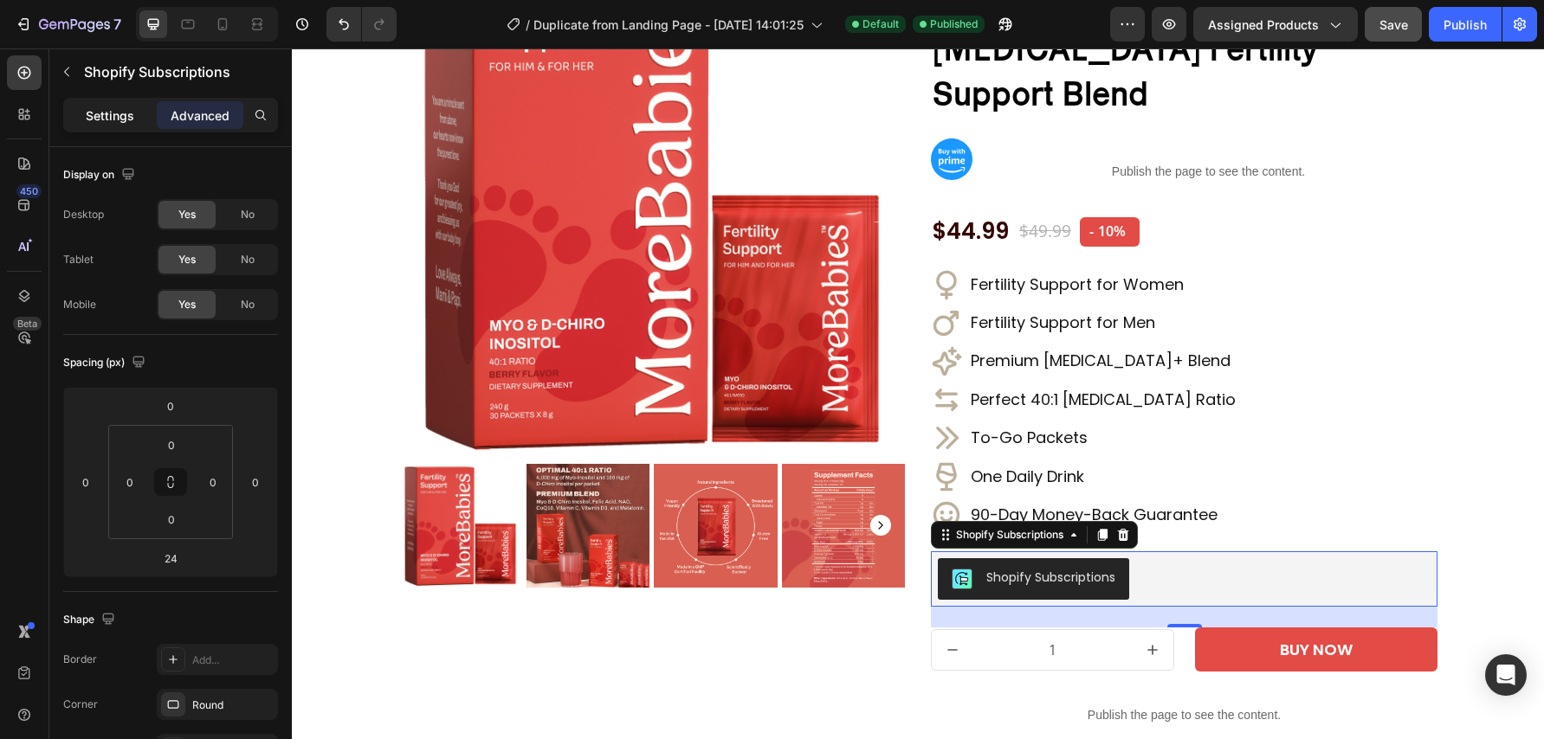
click at [130, 113] on p "Settings" at bounding box center [110, 116] width 48 height 18
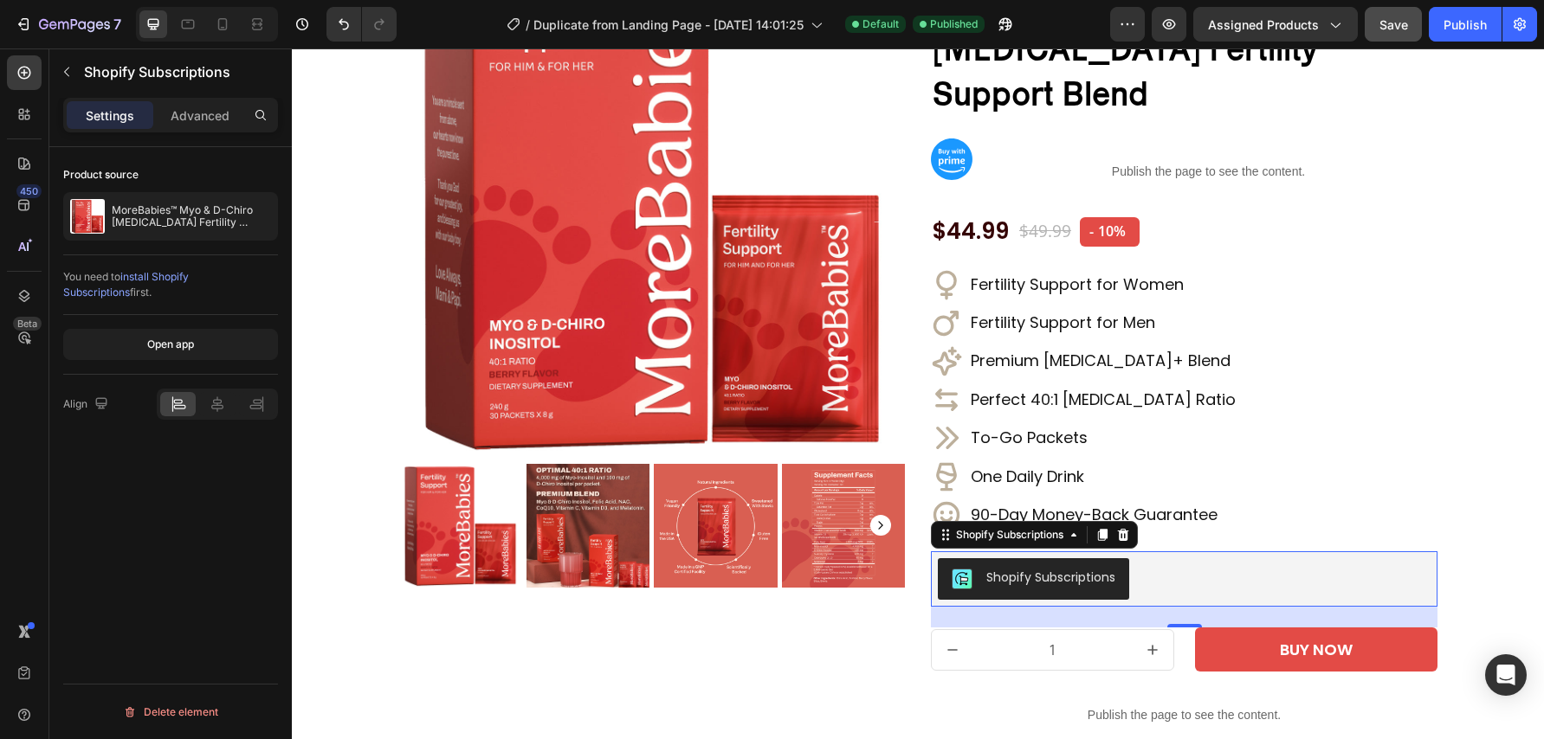
click at [199, 296] on div "You need to install Shopify Subscriptions first." at bounding box center [170, 284] width 215 height 31
click at [201, 347] on button "Open app" at bounding box center [170, 344] width 215 height 31
